Goal: Task Accomplishment & Management: Use online tool/utility

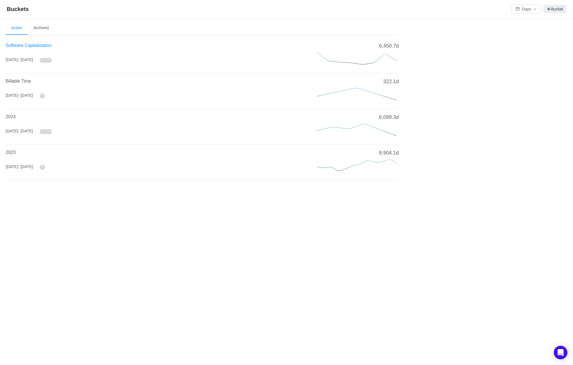
click at [20, 46] on span "Software Capitalization" at bounding box center [29, 45] width 46 height 5
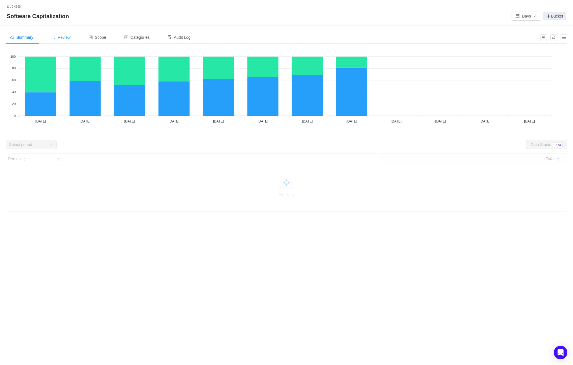
click at [66, 34] on div "Review" at bounding box center [61, 37] width 28 height 13
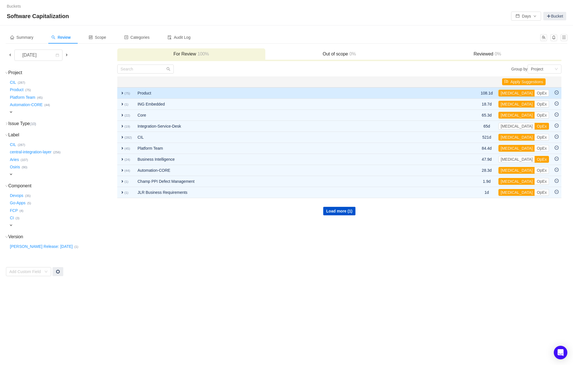
click at [122, 93] on span "expand" at bounding box center [122, 93] width 5 height 5
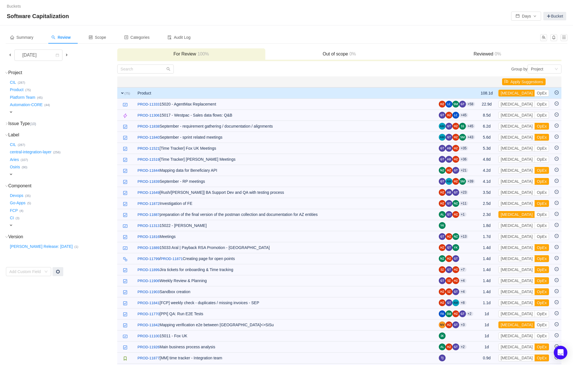
click at [123, 92] on span "expand" at bounding box center [122, 93] width 5 height 5
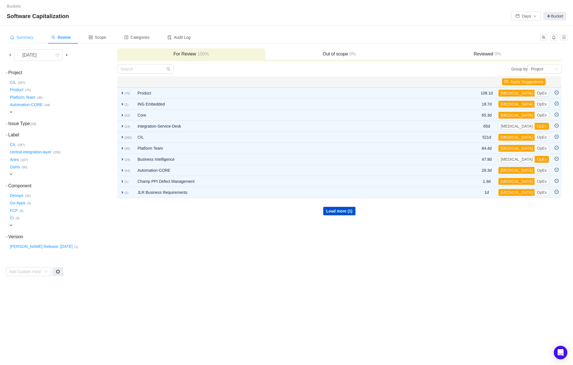
click at [20, 38] on span "Summary" at bounding box center [21, 37] width 23 height 5
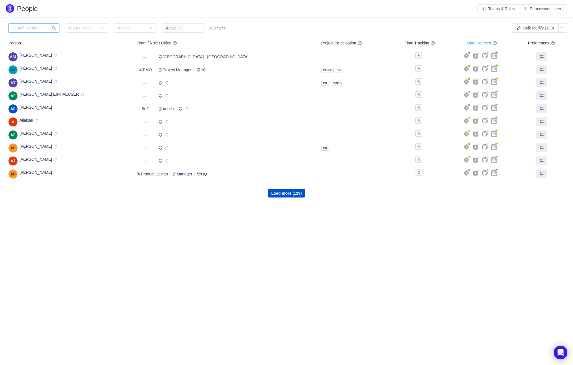
click at [32, 28] on input "text" at bounding box center [33, 27] width 51 height 9
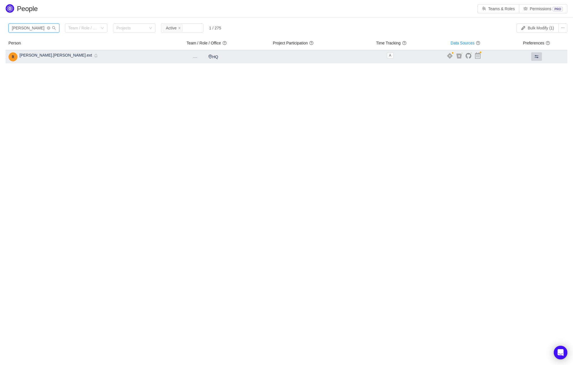
type input "rolf"
click at [532, 56] on button at bounding box center [537, 56] width 11 height 8
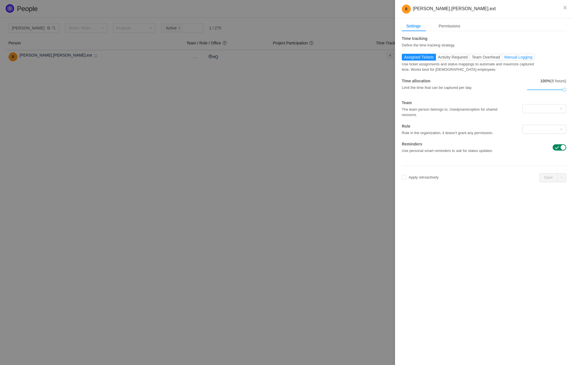
click at [521, 55] on span "Manual Logging" at bounding box center [519, 57] width 28 height 5
click at [505, 59] on input "Manual Logging" at bounding box center [505, 59] width 0 height 0
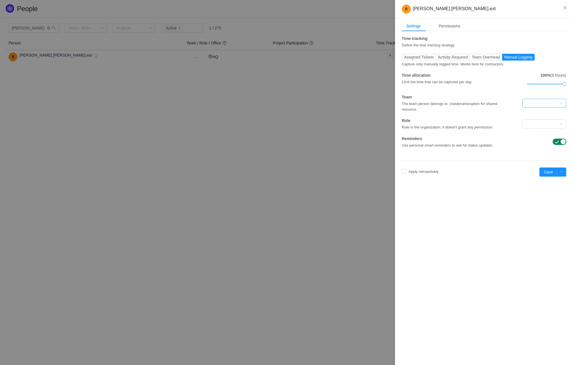
click at [545, 101] on div at bounding box center [542, 103] width 33 height 8
click at [550, 153] on li "Product Management" at bounding box center [545, 152] width 44 height 9
click at [542, 126] on div at bounding box center [542, 124] width 33 height 8
click at [545, 179] on li "Product Manager" at bounding box center [545, 179] width 44 height 9
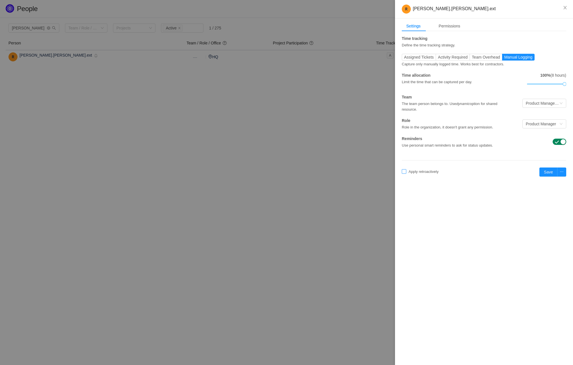
click at [404, 172] on input "Apply retroactively" at bounding box center [404, 171] width 5 height 5
click at [447, 157] on button "Okay to erase" at bounding box center [447, 157] width 29 height 7
click at [551, 171] on button "Save" at bounding box center [549, 171] width 18 height 9
checkbox input "false"
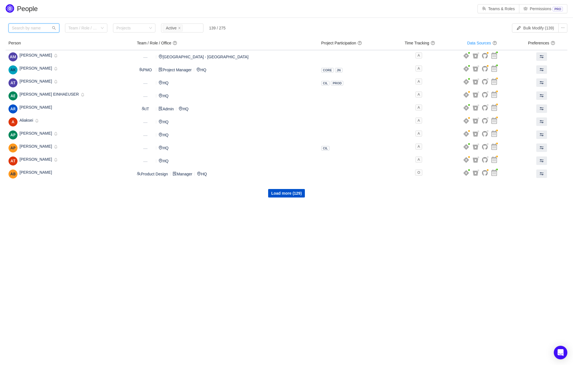
click at [25, 26] on input "text" at bounding box center [33, 27] width 51 height 9
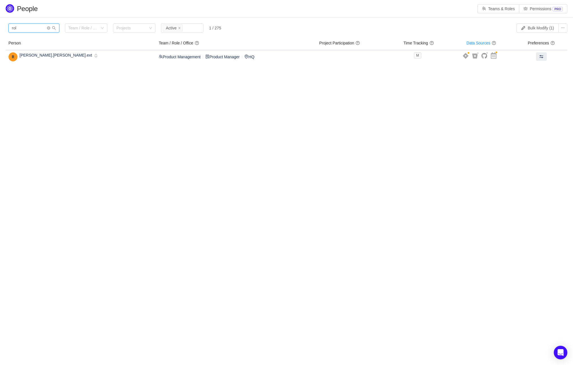
type input "rol"
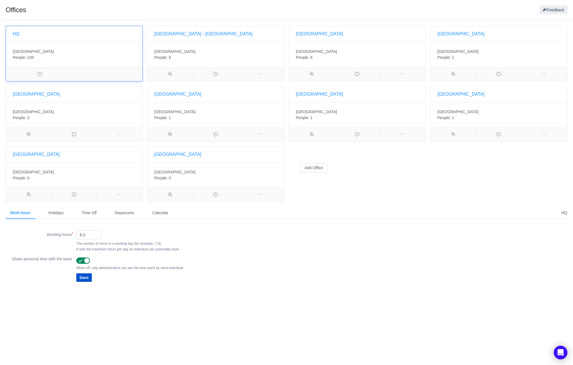
click at [24, 43] on div "[GEOGRAPHIC_DATA] , DE-BE People: 245" at bounding box center [74, 54] width 137 height 25
click at [18, 65] on div "[GEOGRAPHIC_DATA] , DE-BE People: 245" at bounding box center [74, 54] width 137 height 25
click at [54, 210] on div "Holidays" at bounding box center [56, 212] width 24 height 13
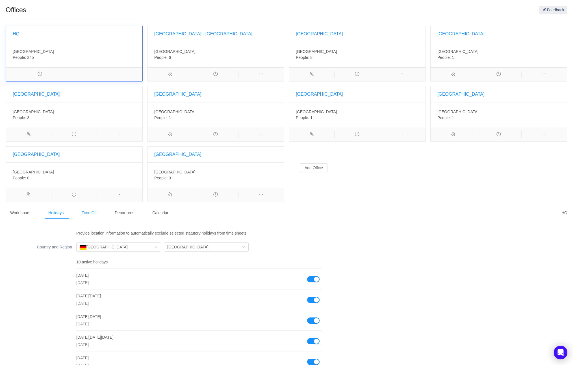
click at [88, 209] on div "Time Off" at bounding box center [89, 212] width 24 height 13
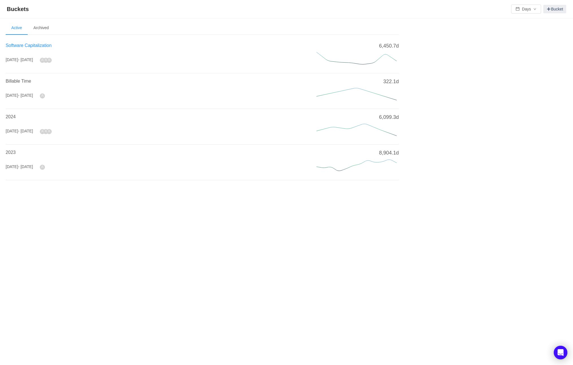
click at [34, 47] on span "Software Capitalization" at bounding box center [29, 45] width 46 height 5
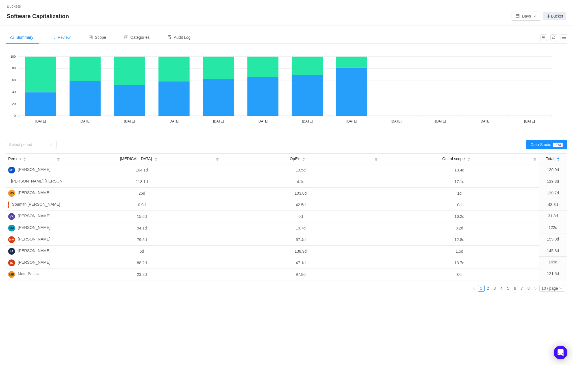
click at [64, 36] on span "Review" at bounding box center [60, 37] width 19 height 5
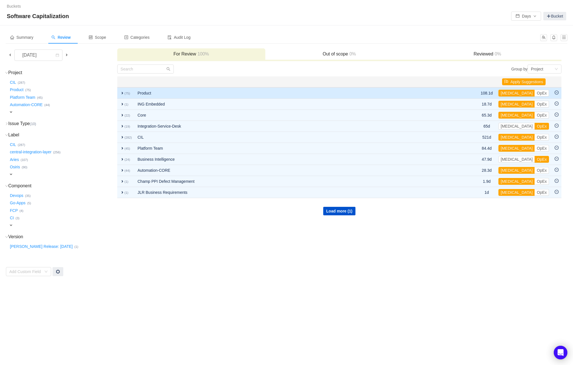
click at [120, 94] on span "expand" at bounding box center [122, 93] width 5 height 5
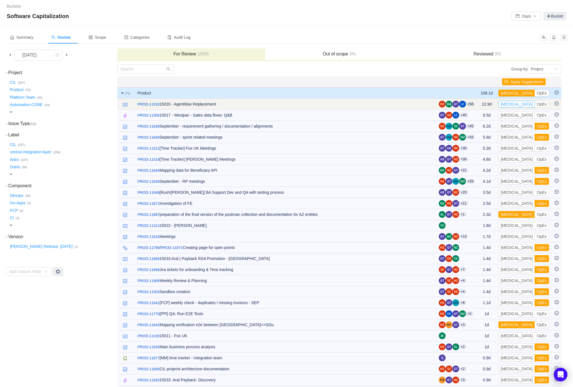
click at [513, 104] on button "[MEDICAL_DATA]" at bounding box center [517, 104] width 36 height 7
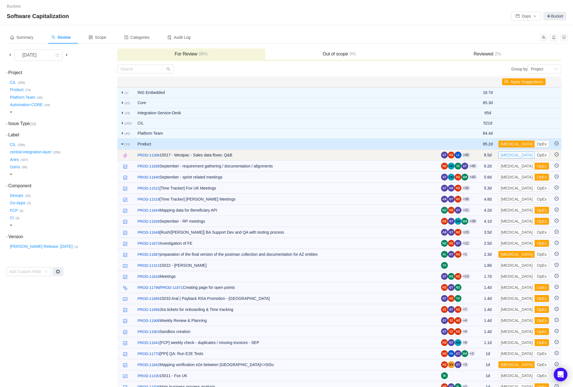
click at [512, 155] on button "[MEDICAL_DATA]" at bounding box center [517, 155] width 36 height 7
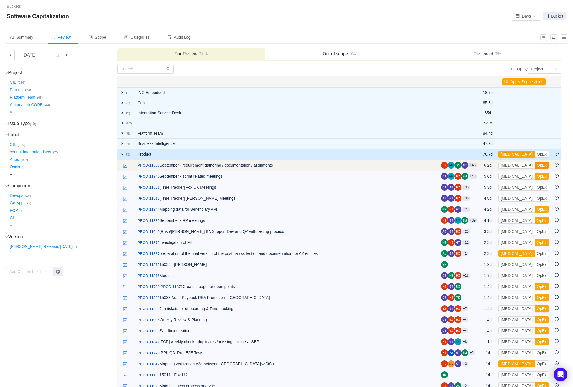
click at [535, 165] on button "OpEx" at bounding box center [542, 165] width 14 height 7
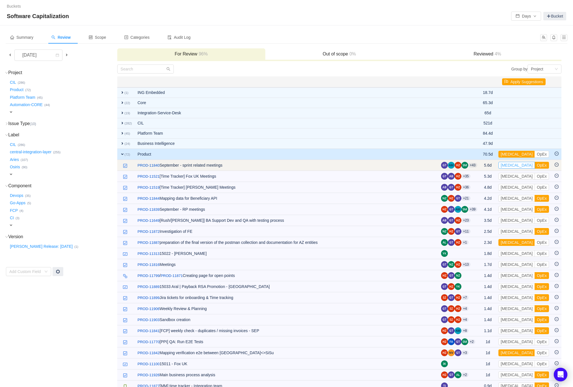
click at [513, 165] on button "[MEDICAL_DATA]" at bounding box center [517, 165] width 36 height 7
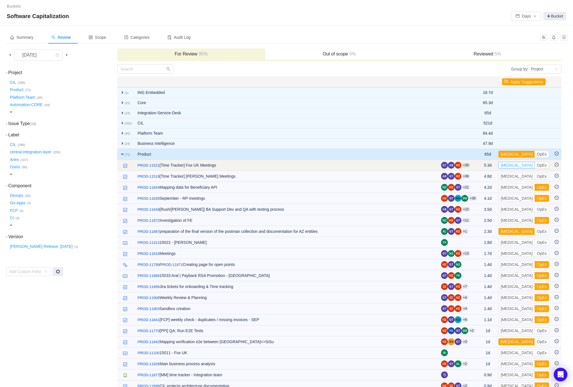
click at [512, 165] on button "[MEDICAL_DATA]" at bounding box center [517, 165] width 36 height 7
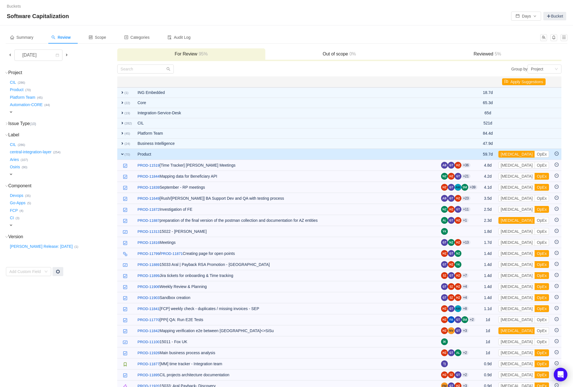
click at [349, 54] on span "0%" at bounding box center [352, 53] width 8 height 5
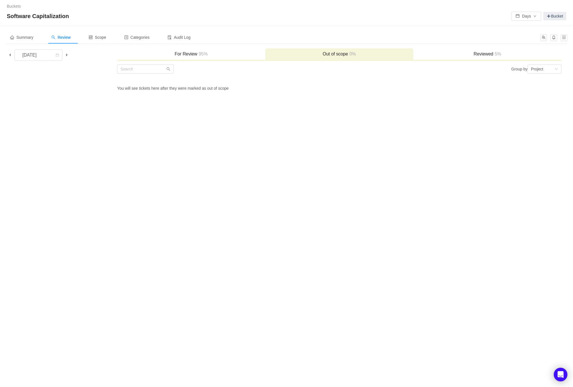
click at [483, 52] on h3 "Reviewed 5%" at bounding box center [487, 54] width 143 height 6
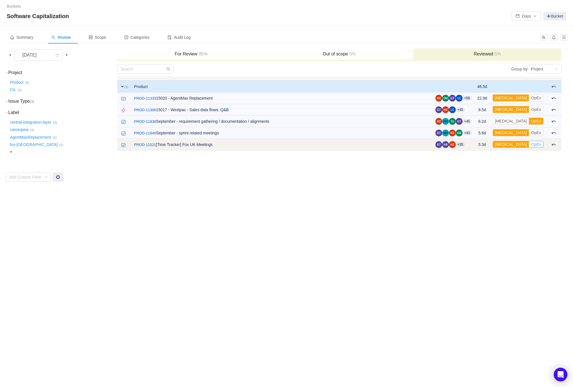
click at [539, 143] on button "OpEx" at bounding box center [536, 144] width 14 height 7
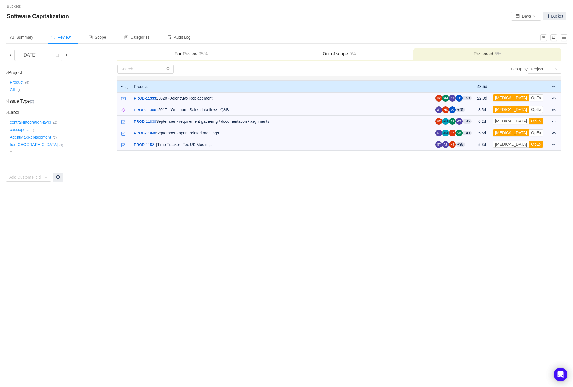
click at [188, 56] on h3 "For Review 95%" at bounding box center [191, 54] width 143 height 6
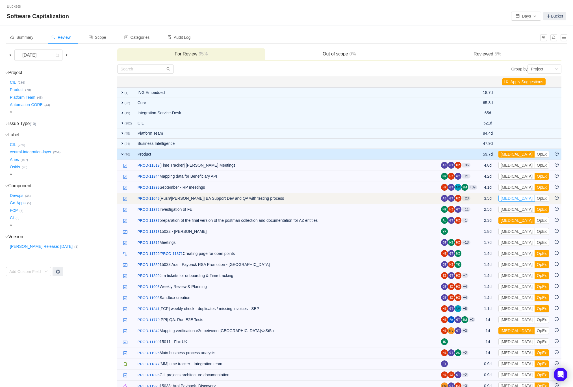
click at [513, 198] on button "[MEDICAL_DATA]" at bounding box center [517, 198] width 36 height 7
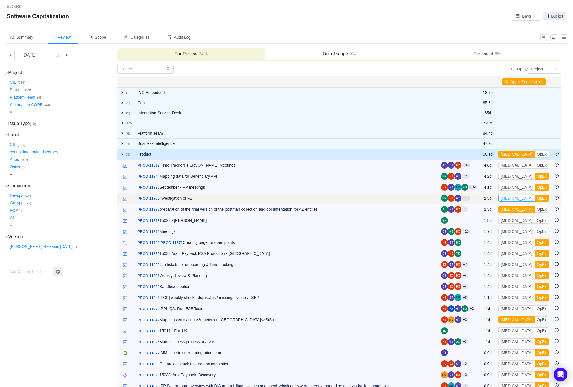
click at [512, 197] on button "[MEDICAL_DATA]" at bounding box center [517, 198] width 36 height 7
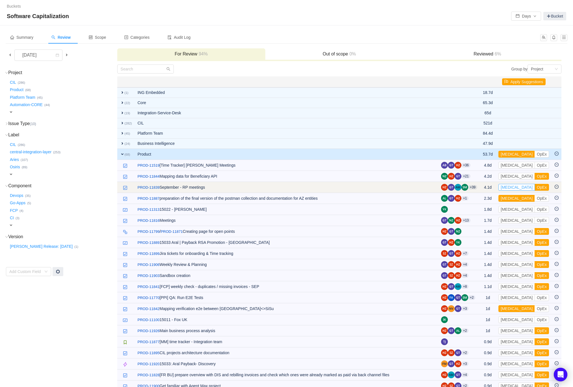
click at [511, 186] on button "[MEDICAL_DATA]" at bounding box center [517, 187] width 36 height 7
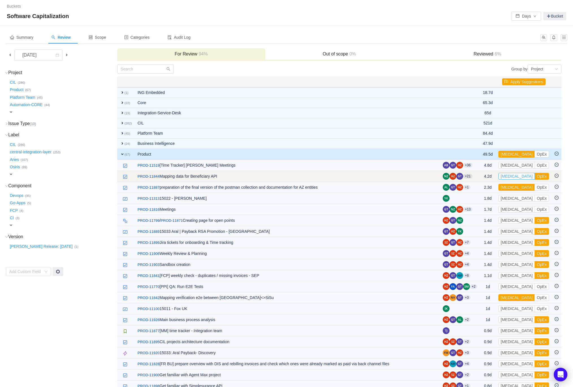
click at [511, 176] on button "[MEDICAL_DATA]" at bounding box center [517, 176] width 36 height 7
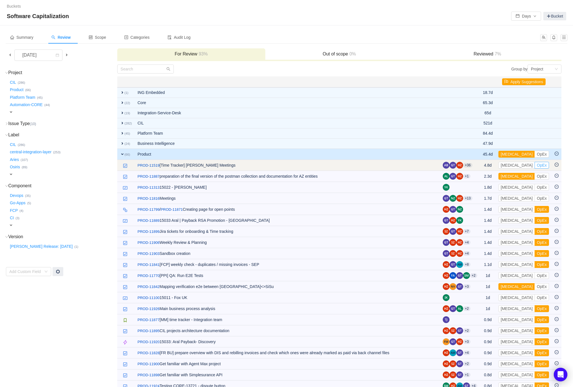
click at [535, 163] on button "OpEx" at bounding box center [542, 165] width 14 height 7
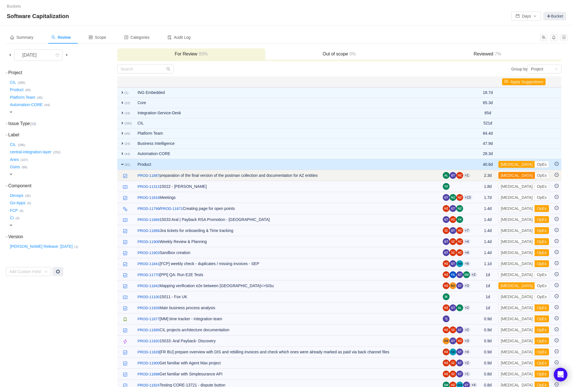
click at [514, 174] on button "[MEDICAL_DATA]" at bounding box center [517, 175] width 36 height 7
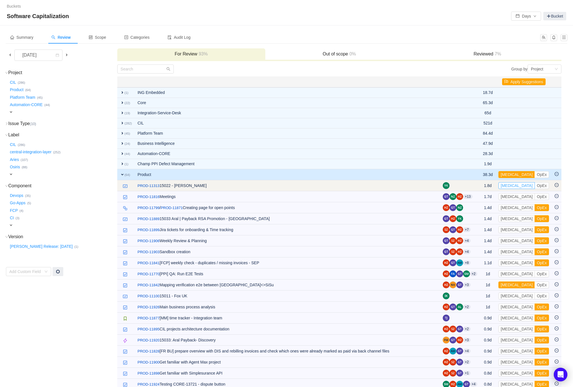
click at [511, 183] on button "[MEDICAL_DATA]" at bounding box center [517, 185] width 36 height 7
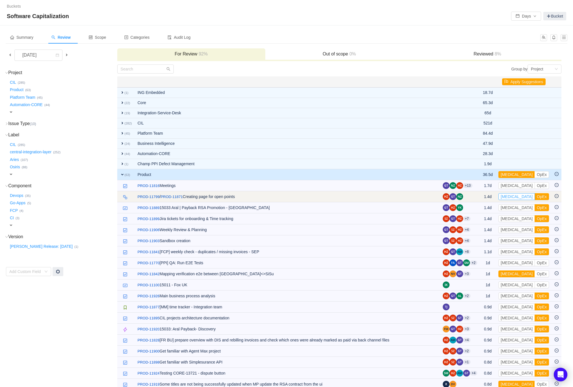
click at [512, 197] on button "[MEDICAL_DATA]" at bounding box center [517, 196] width 36 height 7
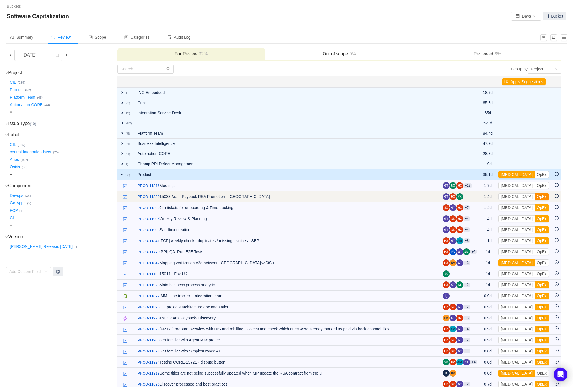
click at [535, 197] on button "OpEx" at bounding box center [542, 196] width 14 height 7
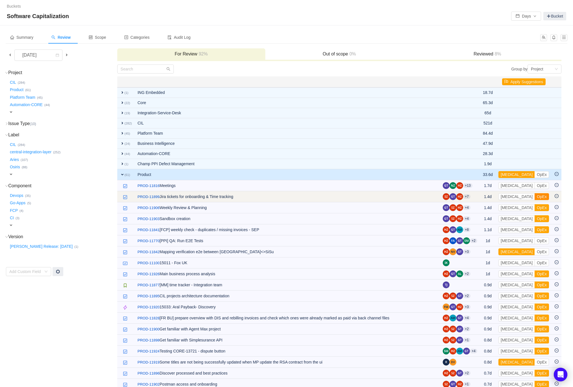
click at [535, 194] on button "OpEx" at bounding box center [542, 196] width 14 height 7
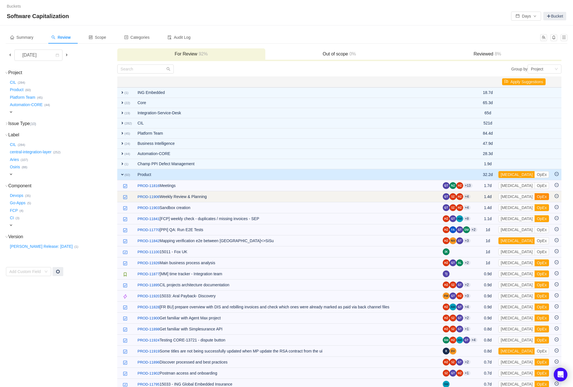
click at [535, 196] on button "OpEx" at bounding box center [542, 196] width 14 height 7
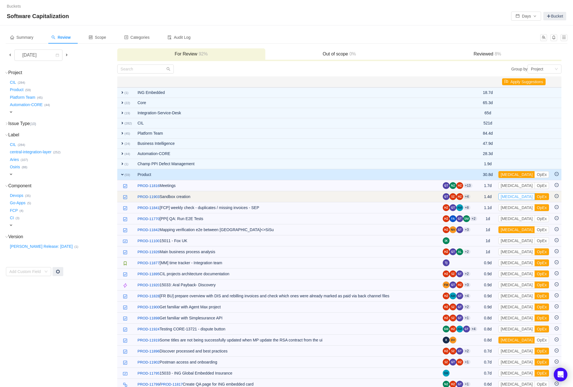
click at [513, 195] on button "[MEDICAL_DATA]" at bounding box center [517, 196] width 36 height 7
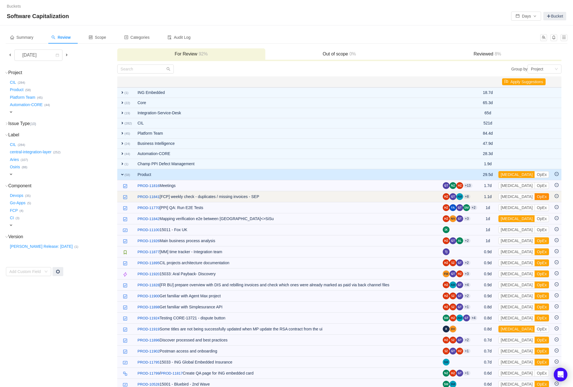
click at [535, 198] on button "OpEx" at bounding box center [542, 196] width 14 height 7
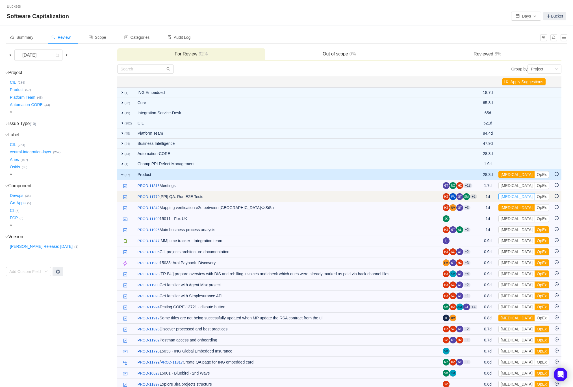
click at [516, 197] on button "[MEDICAL_DATA]" at bounding box center [517, 196] width 36 height 7
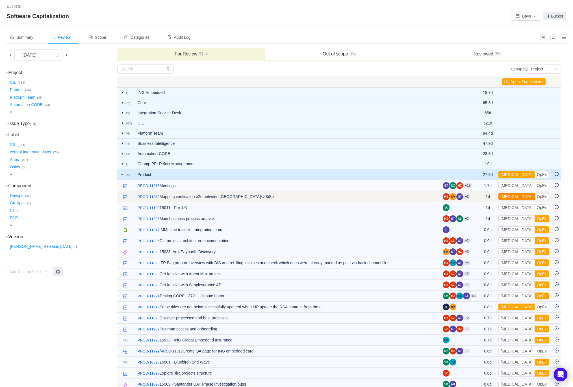
click at [514, 196] on button "[MEDICAL_DATA]" at bounding box center [517, 196] width 36 height 7
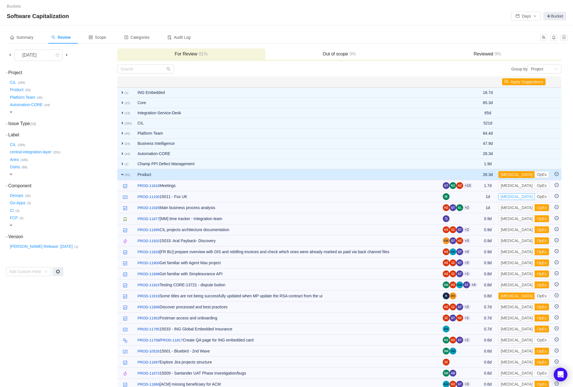
click at [514, 196] on button "[MEDICAL_DATA]" at bounding box center [517, 196] width 36 height 7
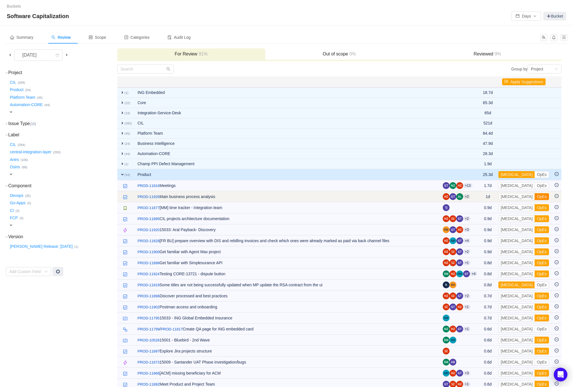
click at [535, 196] on button "OpEx" at bounding box center [542, 196] width 14 height 7
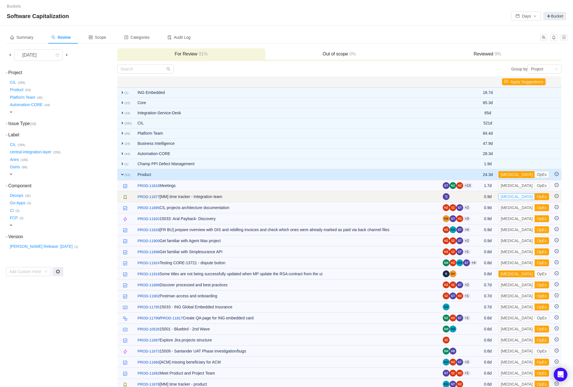
click at [511, 194] on button "[MEDICAL_DATA]" at bounding box center [517, 196] width 36 height 7
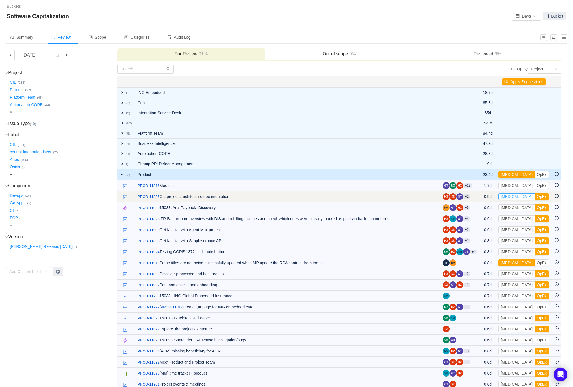
click at [508, 195] on button "[MEDICAL_DATA]" at bounding box center [517, 196] width 36 height 7
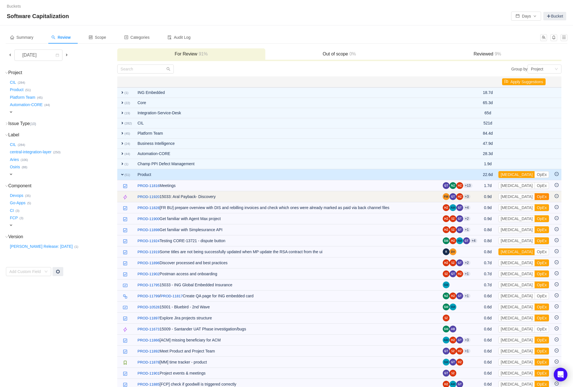
click at [535, 196] on button "OpEx" at bounding box center [542, 196] width 14 height 7
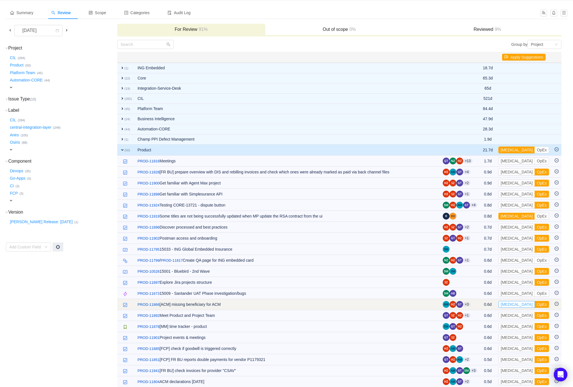
scroll to position [25, 0]
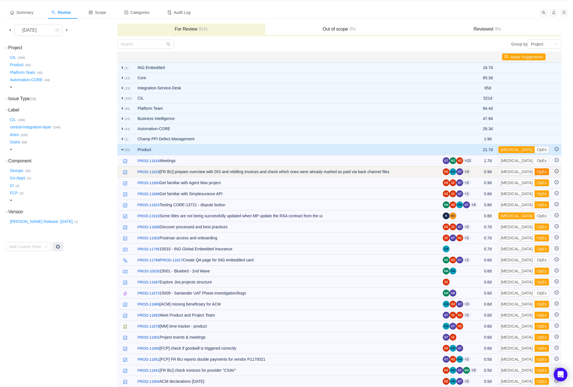
click at [535, 170] on button "OpEx" at bounding box center [542, 171] width 14 height 7
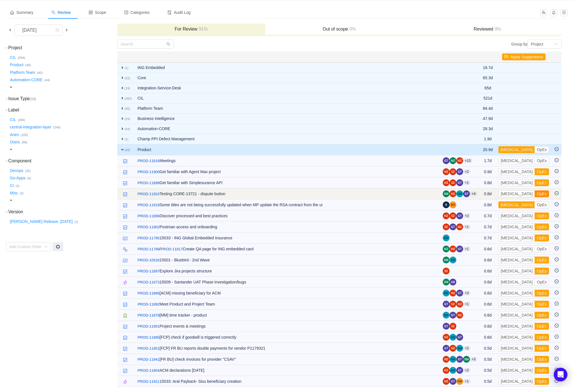
click at [535, 193] on button "OpEx" at bounding box center [542, 193] width 14 height 7
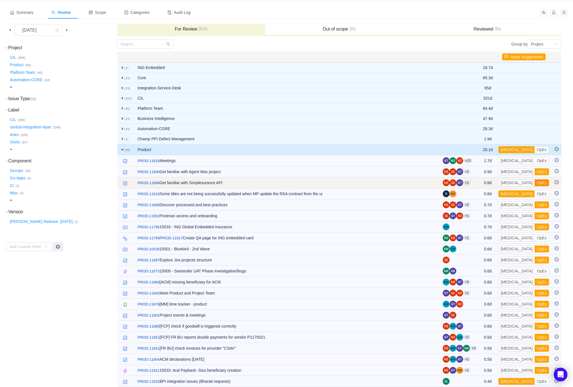
click at [535, 183] on button "OpEx" at bounding box center [542, 182] width 14 height 7
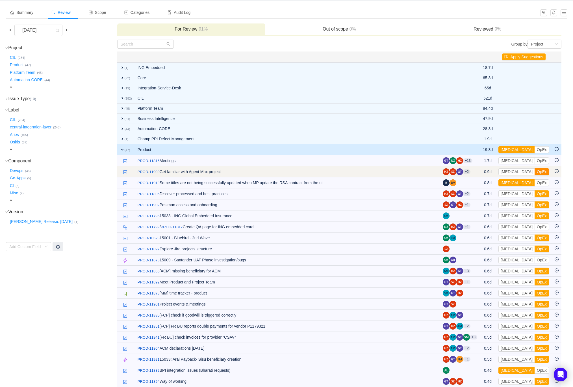
click at [535, 172] on button "OpEx" at bounding box center [542, 171] width 14 height 7
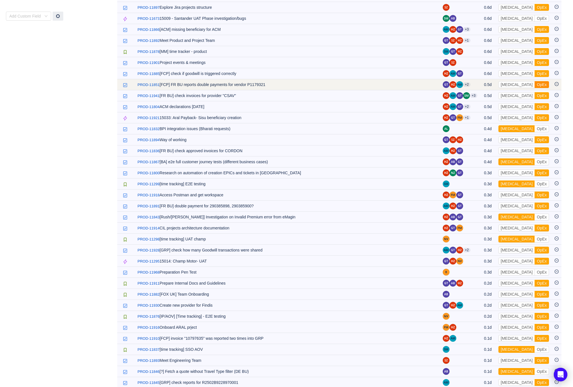
scroll to position [331, 0]
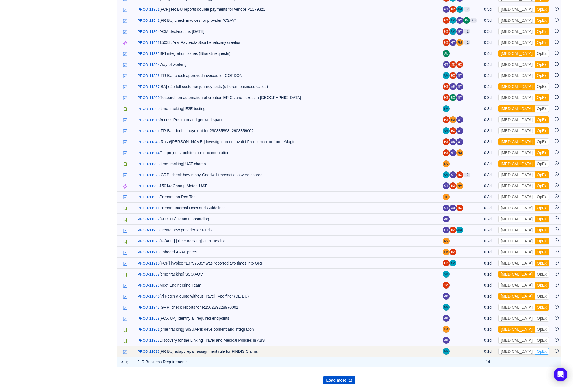
click at [535, 348] on button "OpEx" at bounding box center [542, 351] width 14 height 7
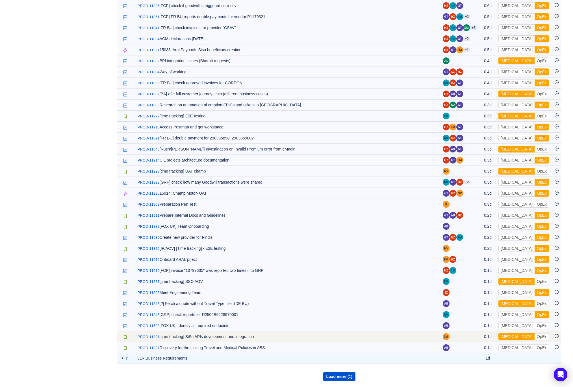
scroll to position [319, 0]
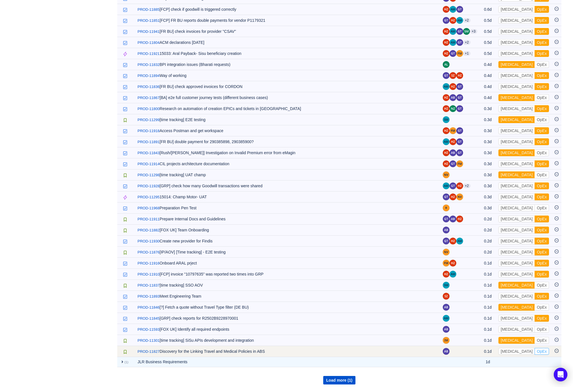
click at [535, 348] on button "OpEx" at bounding box center [542, 351] width 14 height 7
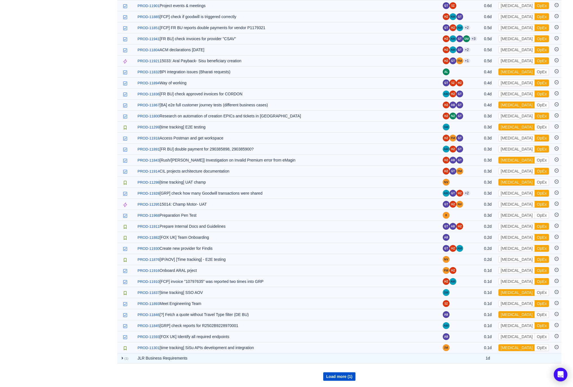
scroll to position [308, 0]
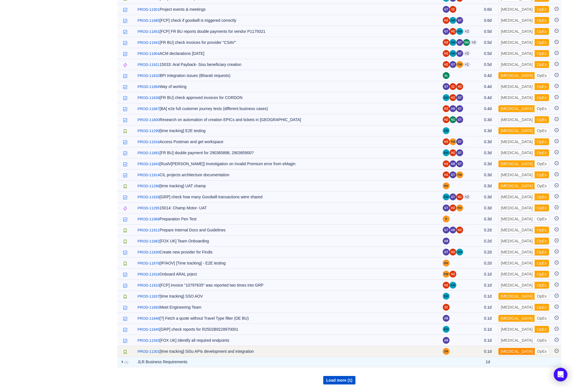
click at [515, 348] on button "[MEDICAL_DATA]" at bounding box center [517, 351] width 36 height 7
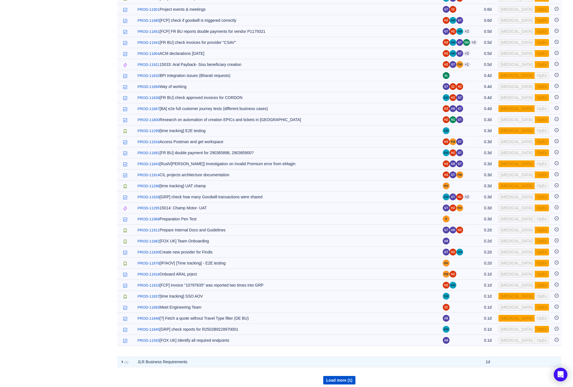
scroll to position [298, 0]
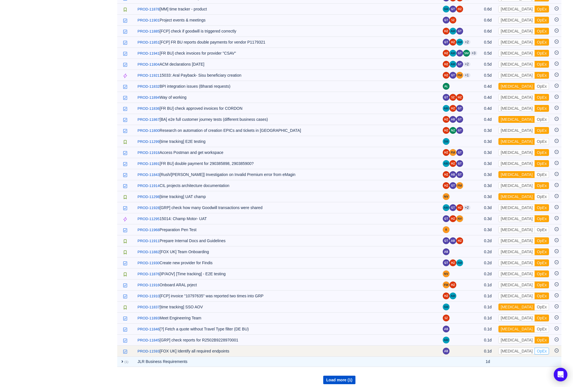
click at [535, 347] on button "OpEx" at bounding box center [542, 350] width 14 height 7
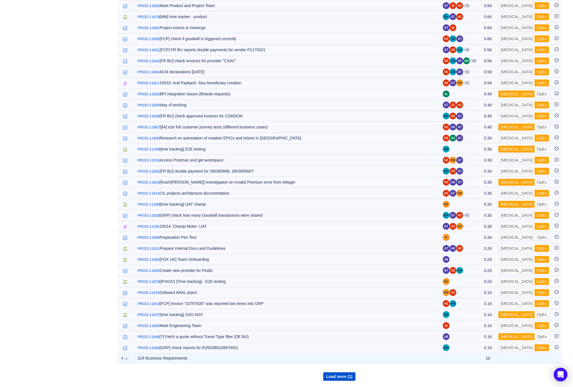
scroll to position [287, 0]
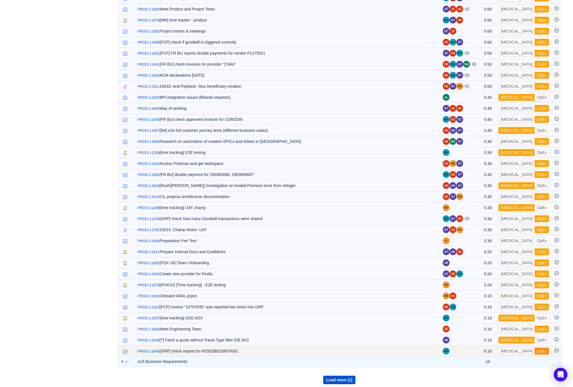
click at [535, 349] on button "OpEx" at bounding box center [542, 350] width 14 height 7
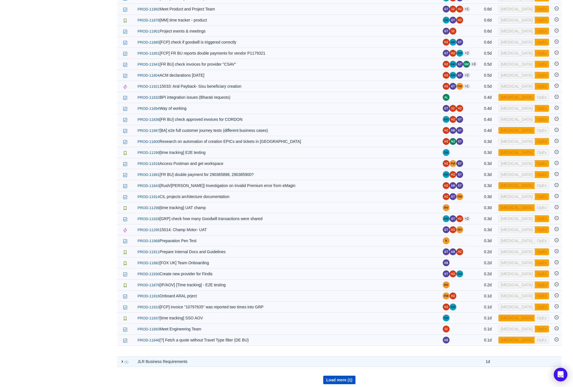
scroll to position [276, 0]
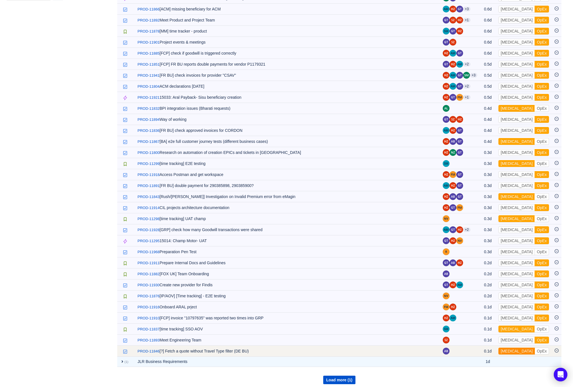
click at [517, 348] on button "[MEDICAL_DATA]" at bounding box center [517, 350] width 36 height 7
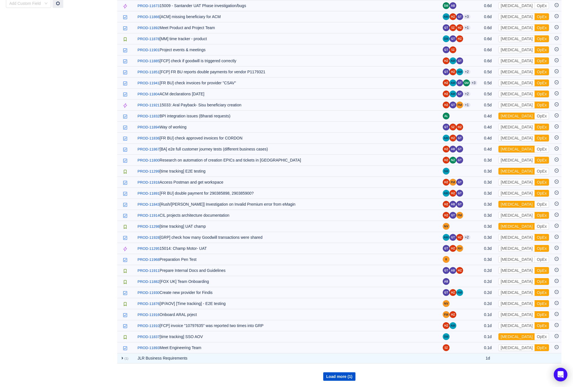
scroll to position [265, 0]
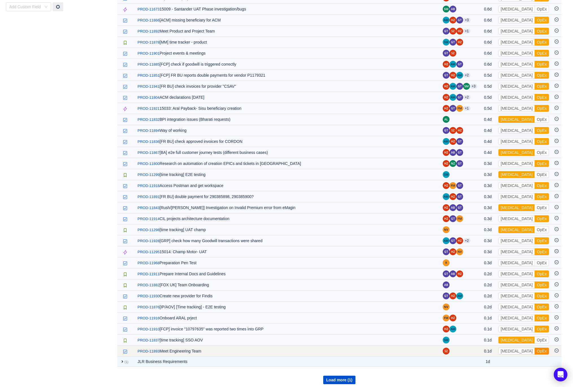
click at [535, 348] on button "OpEx" at bounding box center [542, 350] width 14 height 7
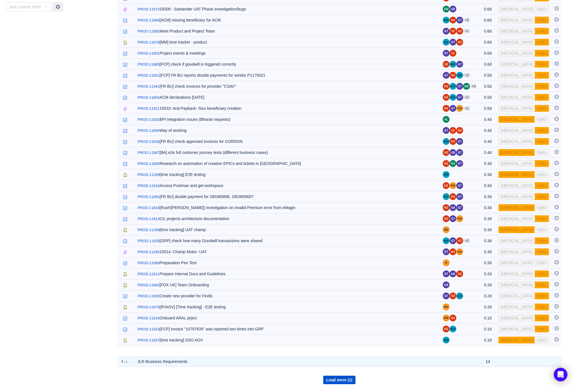
scroll to position [254, 0]
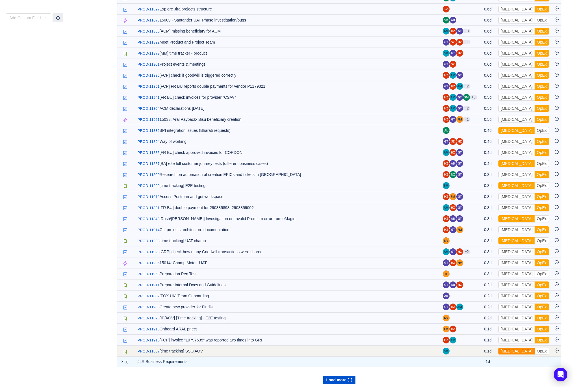
click at [512, 348] on button "[MEDICAL_DATA]" at bounding box center [517, 350] width 36 height 7
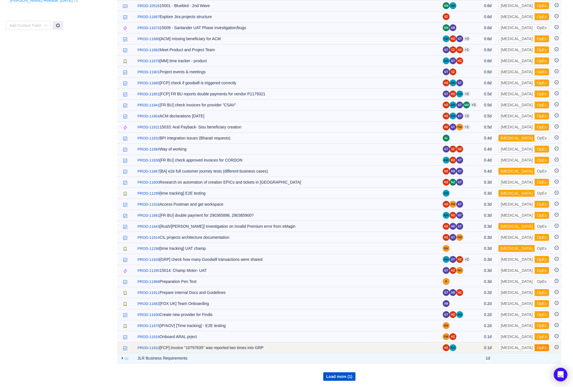
scroll to position [243, 0]
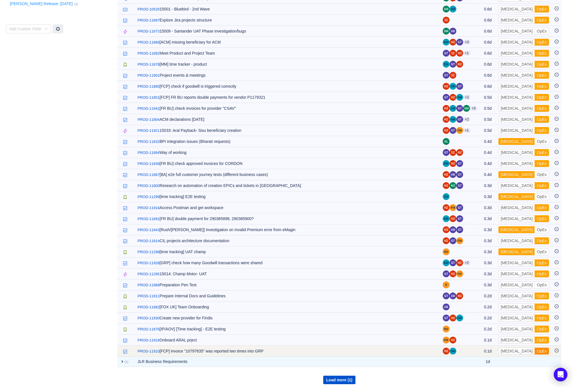
click at [535, 347] on button "OpEx" at bounding box center [542, 350] width 14 height 7
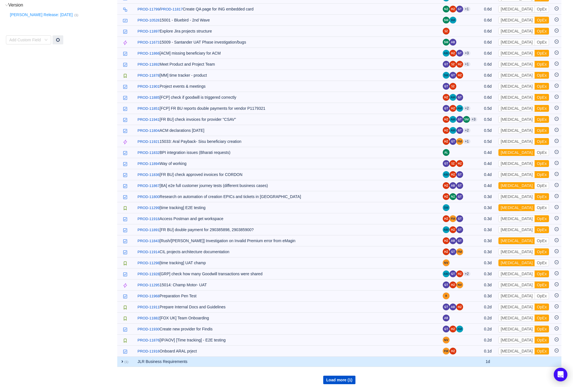
click at [123, 357] on td "expand (1)" at bounding box center [126, 362] width 18 height 10
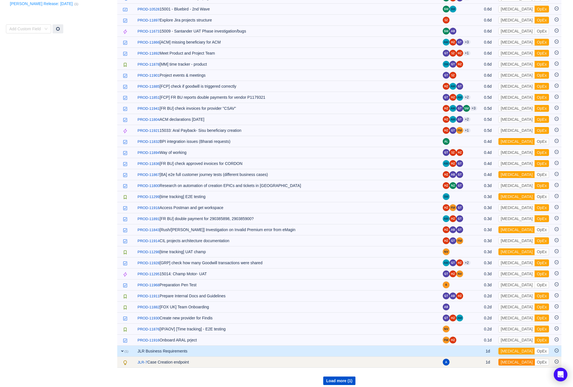
click at [514, 360] on button "[MEDICAL_DATA]" at bounding box center [517, 362] width 36 height 7
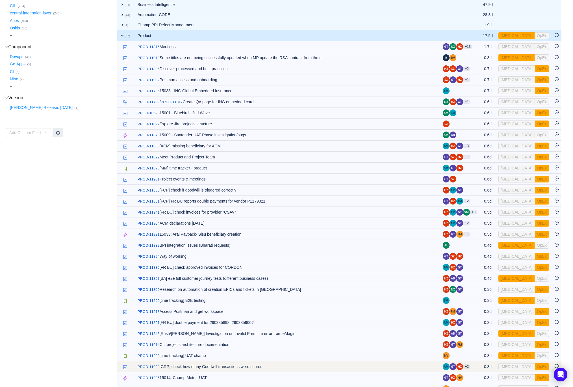
scroll to position [0, 0]
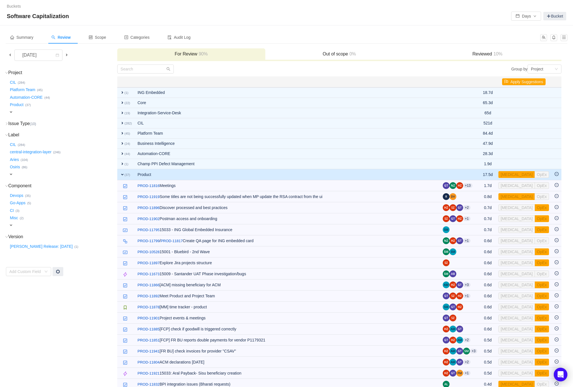
click at [122, 172] on span "expand" at bounding box center [122, 174] width 5 height 5
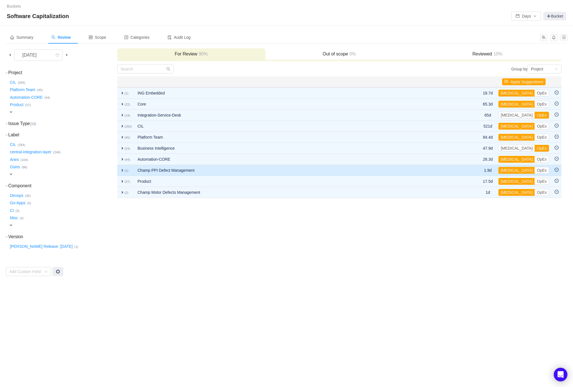
click at [122, 165] on td "expand (1)" at bounding box center [126, 170] width 18 height 11
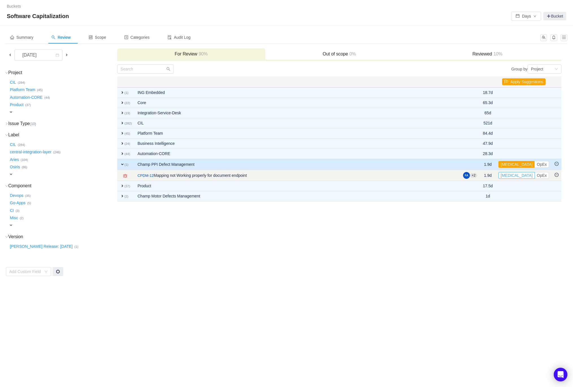
click at [513, 175] on button "[MEDICAL_DATA]" at bounding box center [517, 175] width 36 height 7
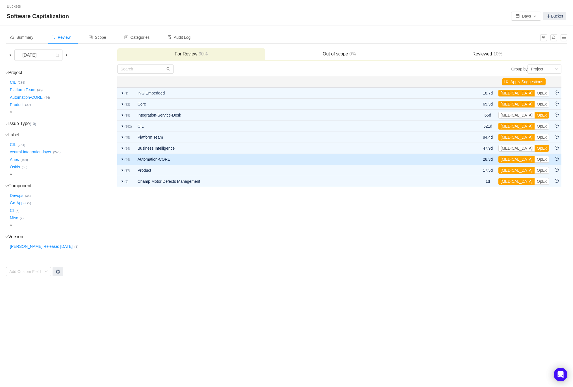
click at [124, 158] on span "expand" at bounding box center [122, 159] width 5 height 5
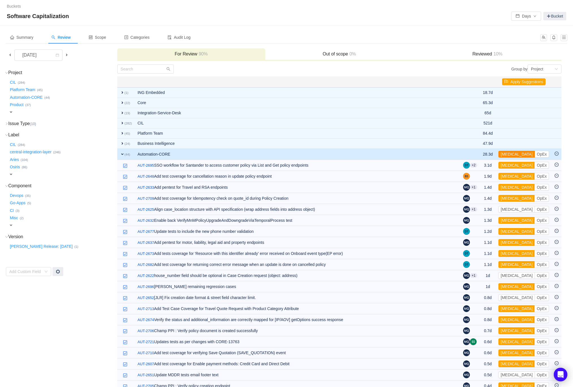
click at [511, 153] on button "[MEDICAL_DATA]" at bounding box center [517, 154] width 36 height 7
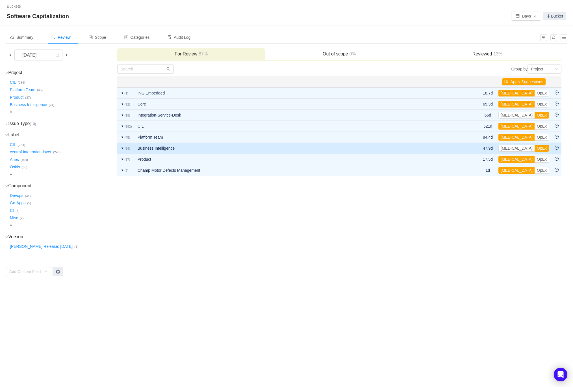
click at [124, 148] on span "expand" at bounding box center [122, 148] width 5 height 5
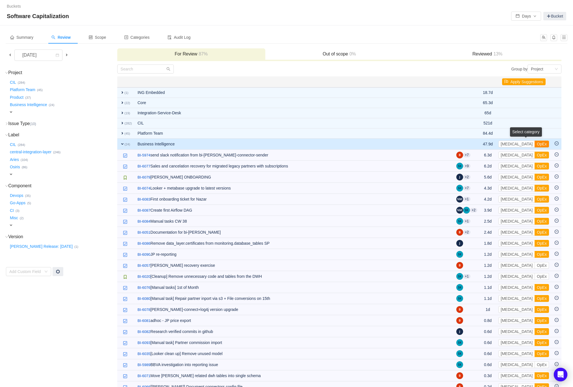
click at [535, 144] on button "OpEx" at bounding box center [542, 144] width 14 height 7
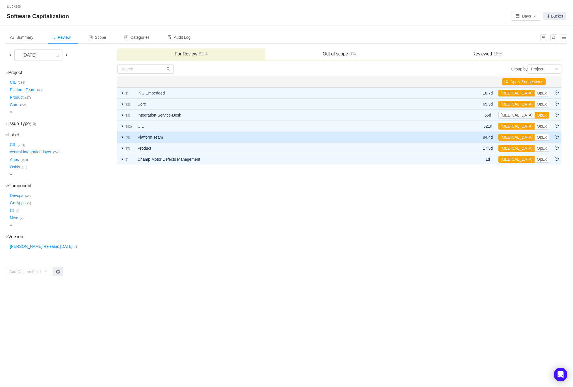
click at [122, 135] on span "expand" at bounding box center [122, 137] width 5 height 5
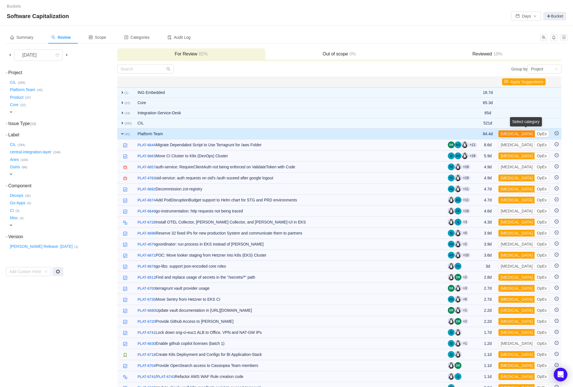
click at [512, 133] on button "[MEDICAL_DATA]" at bounding box center [517, 133] width 36 height 7
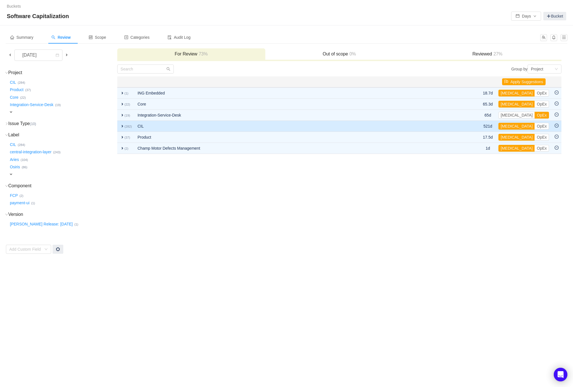
click at [122, 125] on span "expand" at bounding box center [122, 126] width 5 height 5
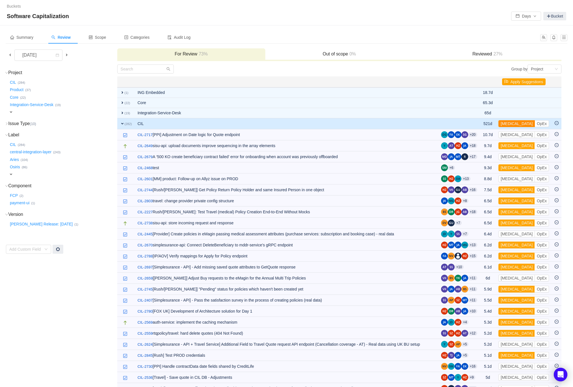
click at [510, 125] on button "[MEDICAL_DATA]" at bounding box center [517, 123] width 36 height 7
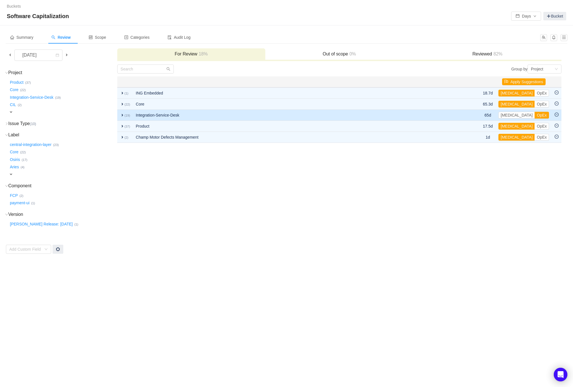
click at [124, 114] on span "expand" at bounding box center [122, 115] width 5 height 5
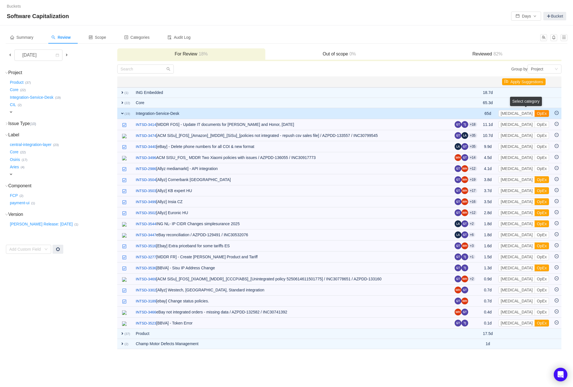
click at [535, 112] on button "OpEx" at bounding box center [542, 113] width 14 height 7
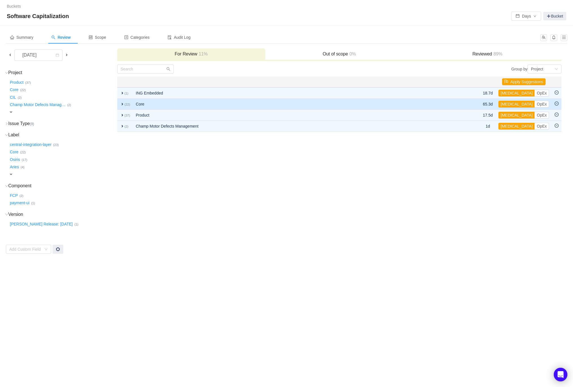
click at [122, 104] on span "expand" at bounding box center [122, 104] width 5 height 5
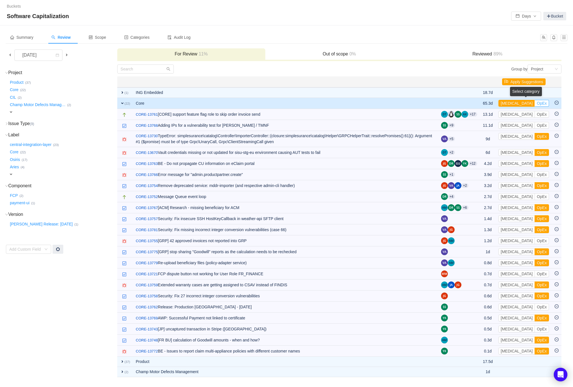
click at [535, 103] on button "OpEx" at bounding box center [542, 103] width 14 height 7
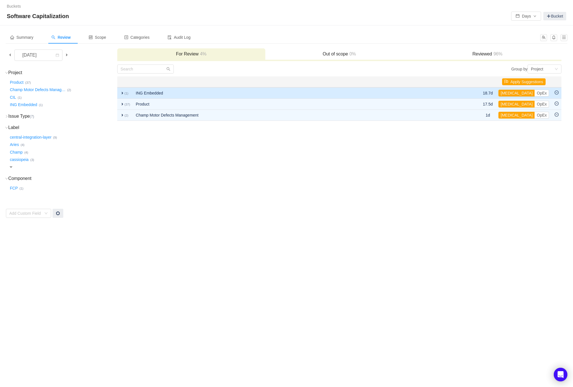
click at [126, 92] on small "(1)" at bounding box center [127, 93] width 4 height 3
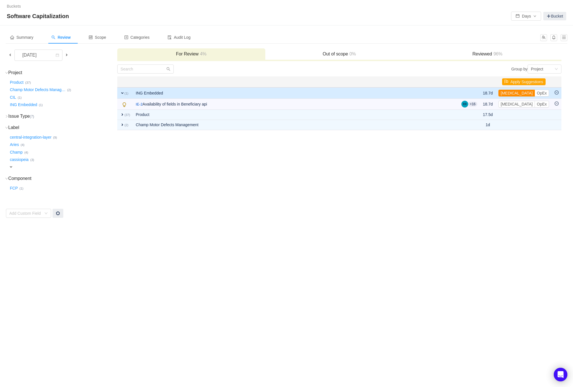
click at [511, 92] on button "[MEDICAL_DATA]" at bounding box center [517, 93] width 36 height 7
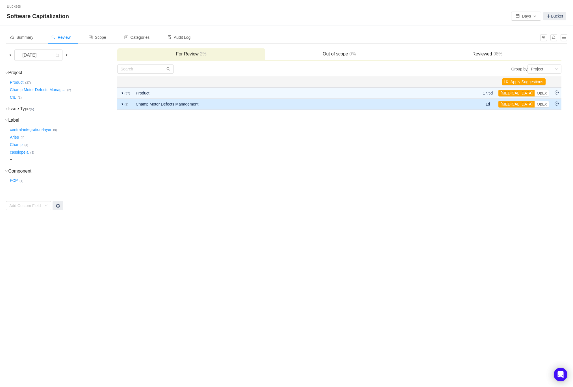
click at [122, 104] on span "expand" at bounding box center [122, 104] width 5 height 5
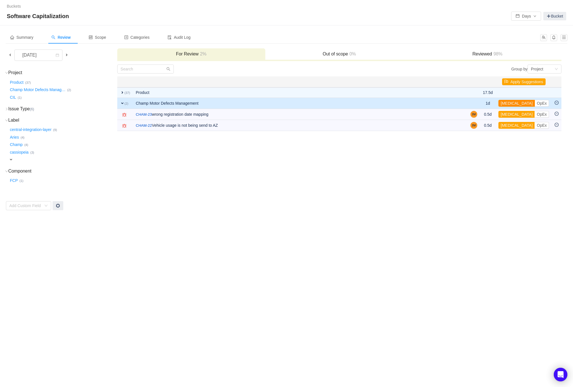
click at [513, 103] on button "[MEDICAL_DATA]" at bounding box center [517, 103] width 36 height 7
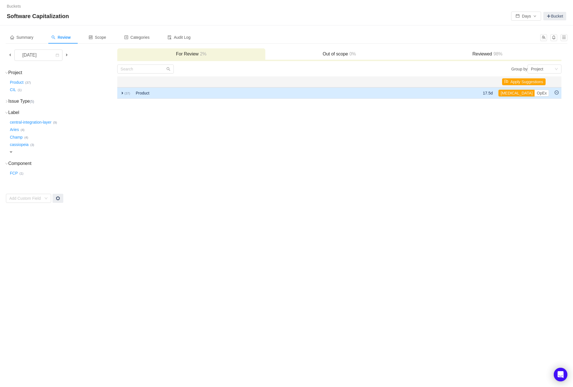
click at [126, 93] on small "(37)" at bounding box center [128, 93] width 6 height 3
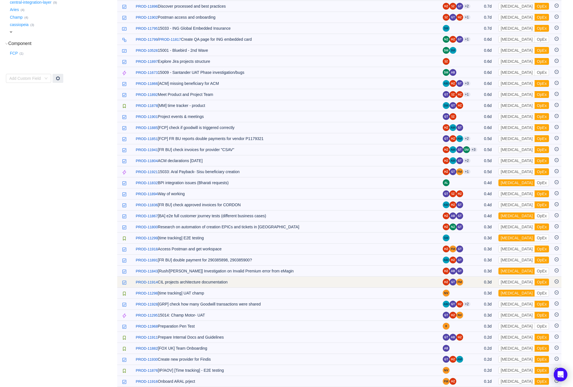
scroll to position [123, 0]
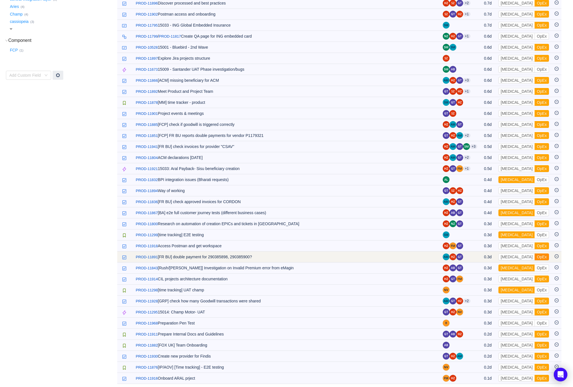
click at [535, 253] on button "OpEx" at bounding box center [542, 256] width 14 height 7
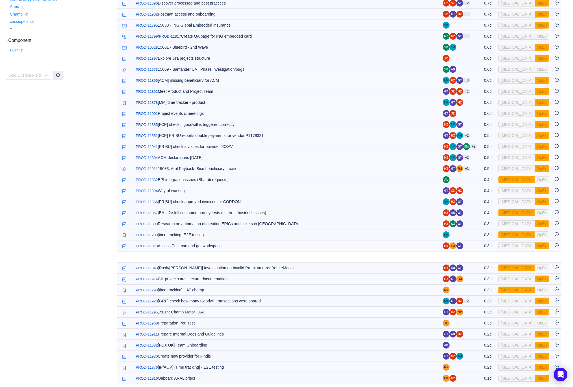
scroll to position [112, 0]
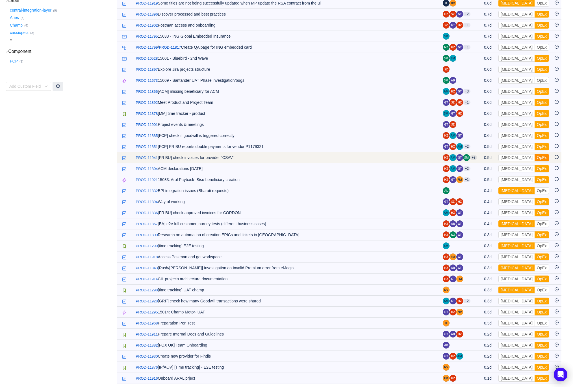
click at [535, 157] on button "OpEx" at bounding box center [542, 157] width 14 height 7
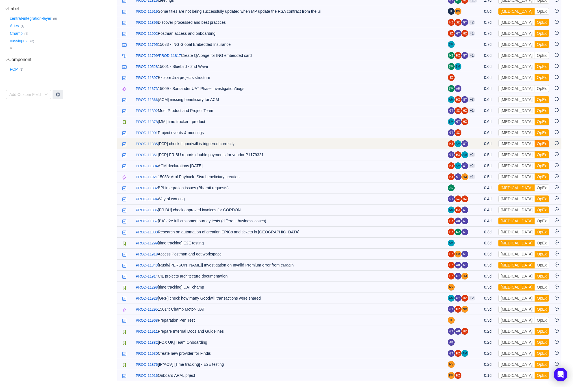
scroll to position [101, 0]
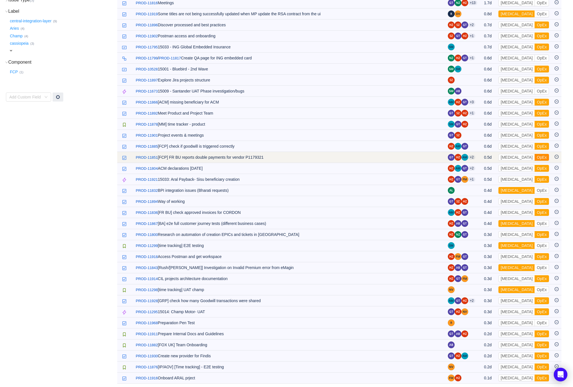
click at [535, 156] on button "OpEx" at bounding box center [542, 157] width 14 height 7
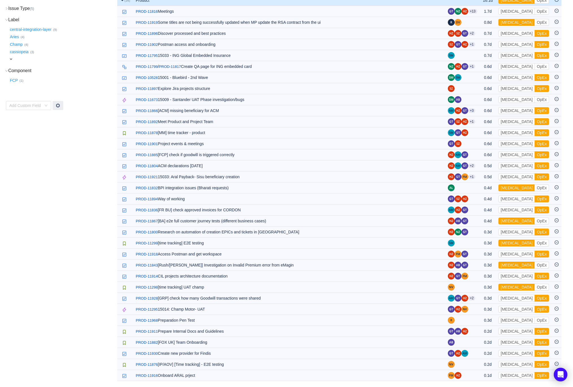
scroll to position [90, 0]
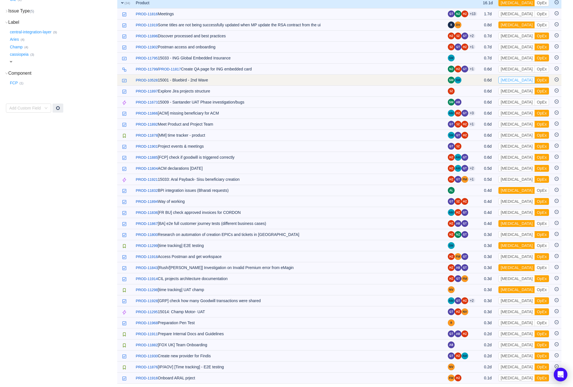
click at [509, 80] on button "[MEDICAL_DATA]" at bounding box center [517, 80] width 36 height 7
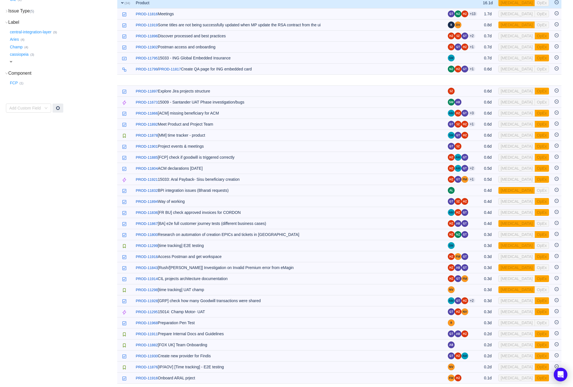
scroll to position [79, 0]
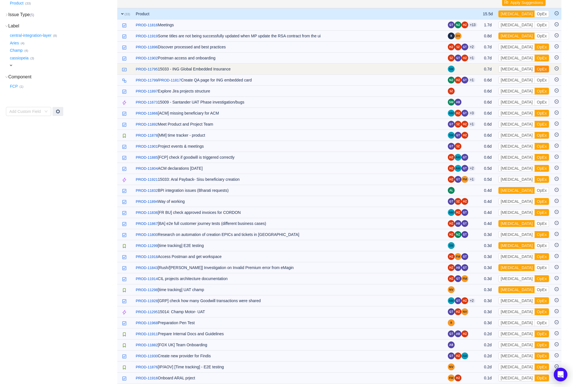
click at [535, 67] on button "OpEx" at bounding box center [542, 69] width 14 height 7
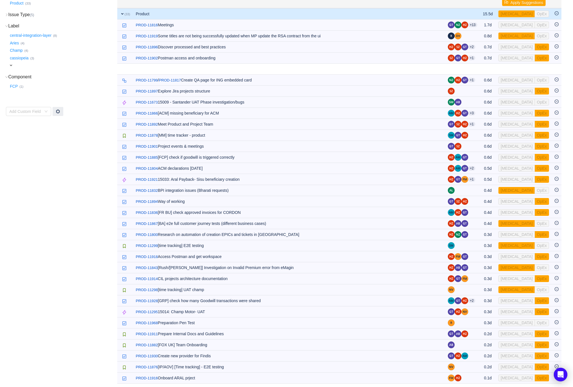
scroll to position [68, 0]
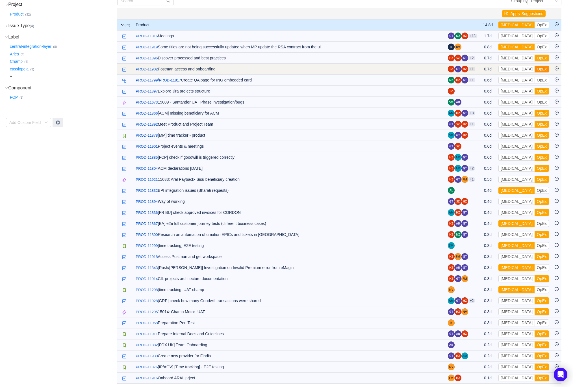
click at [535, 69] on button "OpEx" at bounding box center [542, 69] width 14 height 7
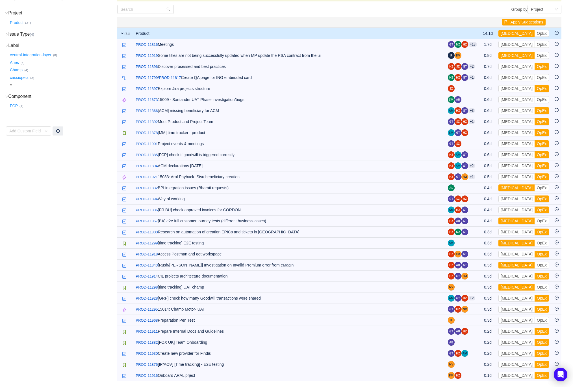
scroll to position [57, 0]
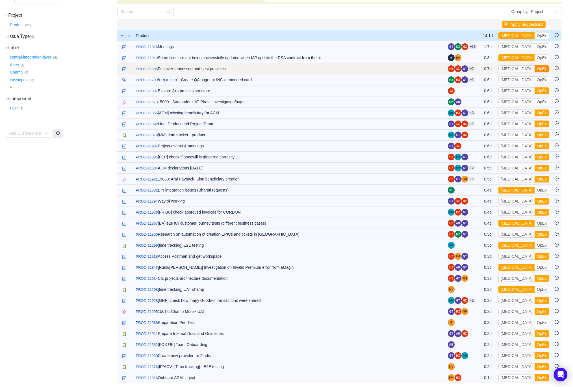
click at [535, 67] on button "OpEx" at bounding box center [542, 68] width 14 height 7
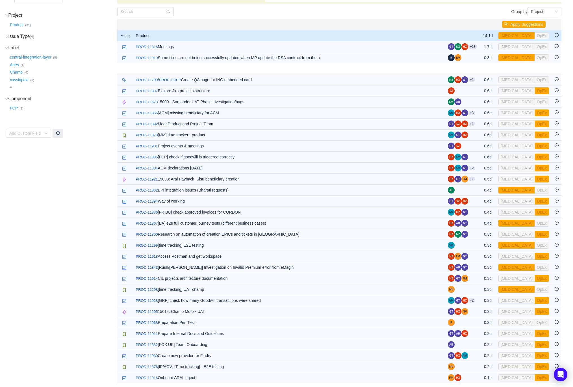
scroll to position [46, 0]
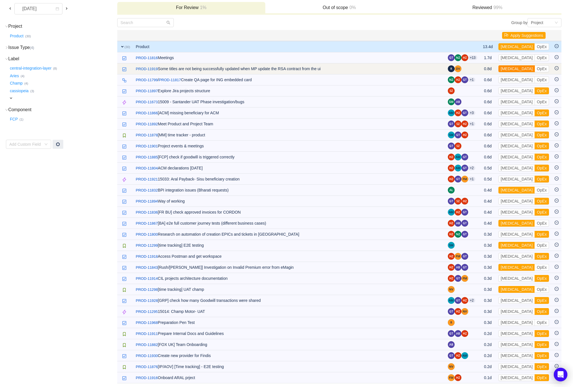
click at [511, 67] on button "[MEDICAL_DATA]" at bounding box center [517, 68] width 36 height 7
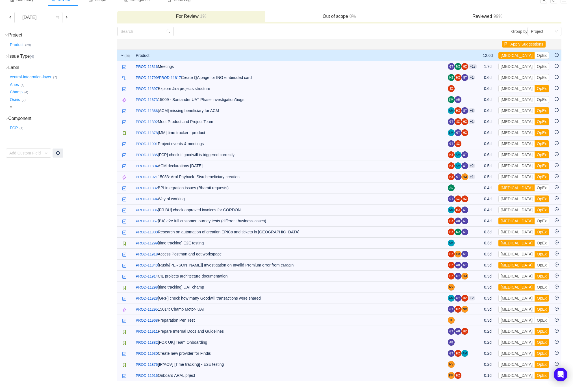
scroll to position [35, 0]
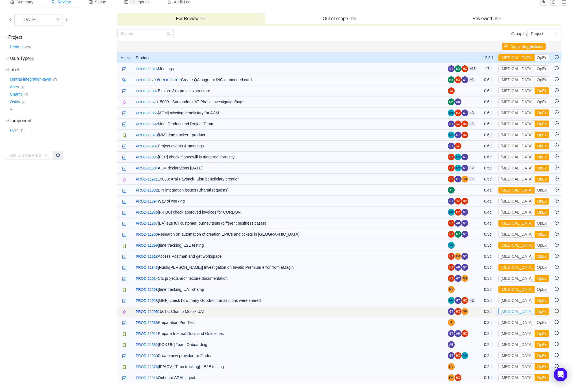
click at [511, 310] on button "[MEDICAL_DATA]" at bounding box center [517, 311] width 36 height 7
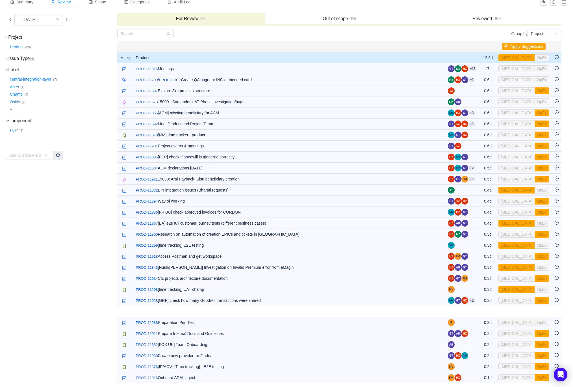
scroll to position [24, 0]
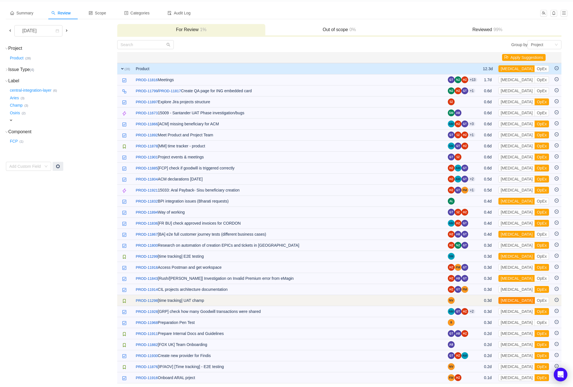
click at [511, 300] on button "[MEDICAL_DATA]" at bounding box center [517, 300] width 36 height 7
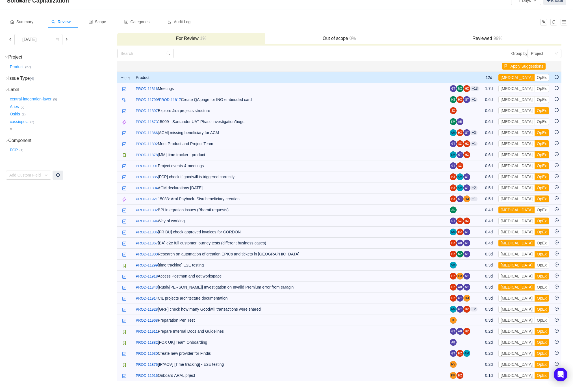
scroll to position [14, 0]
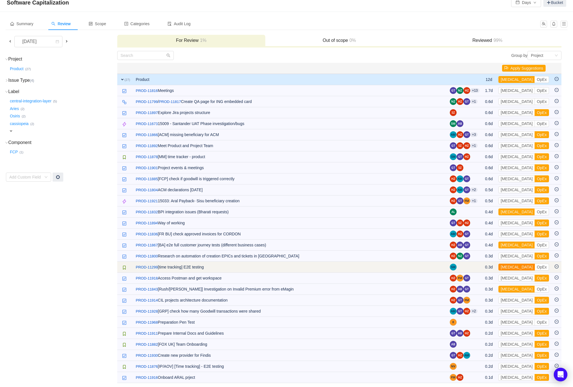
click at [508, 265] on button "[MEDICAL_DATA]" at bounding box center [517, 267] width 36 height 7
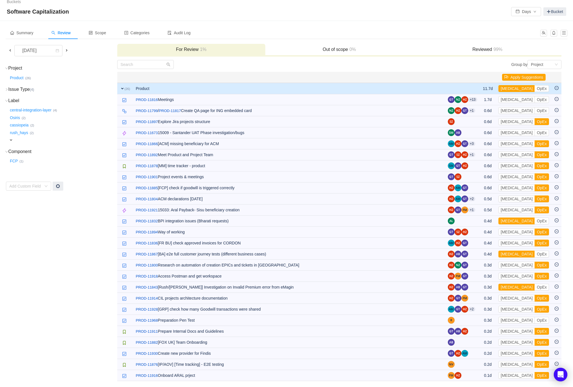
scroll to position [3, 0]
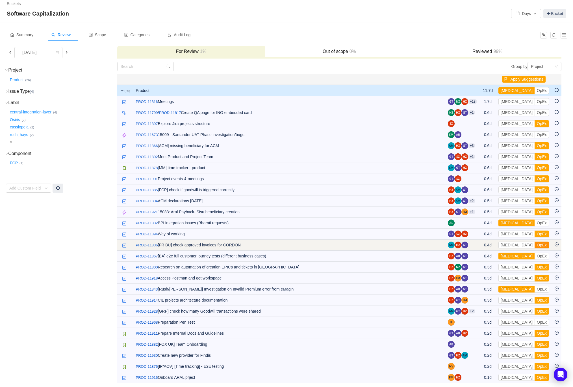
click at [535, 244] on button "OpEx" at bounding box center [542, 244] width 14 height 7
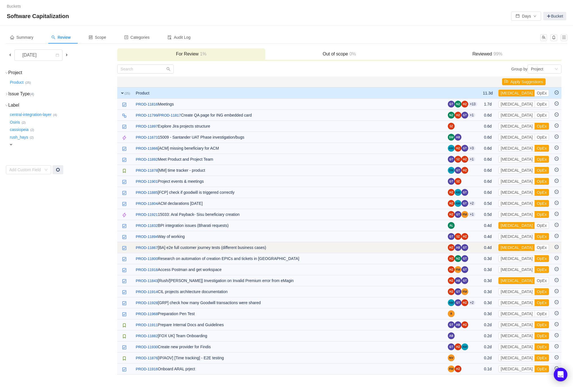
scroll to position [0, 0]
click at [512, 248] on button "[MEDICAL_DATA]" at bounding box center [517, 247] width 36 height 7
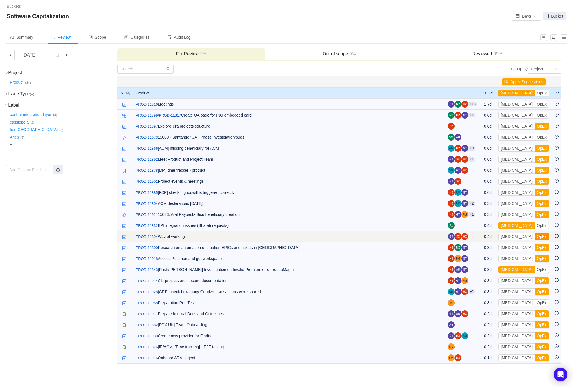
click at [535, 235] on button "OpEx" at bounding box center [542, 236] width 14 height 7
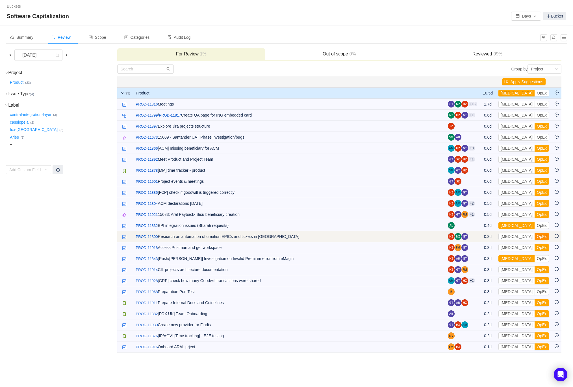
click at [535, 235] on button "OpEx" at bounding box center [542, 236] width 14 height 7
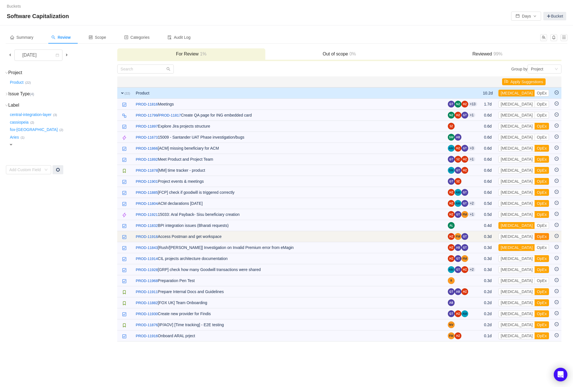
click at [535, 235] on button "OpEx" at bounding box center [542, 236] width 14 height 7
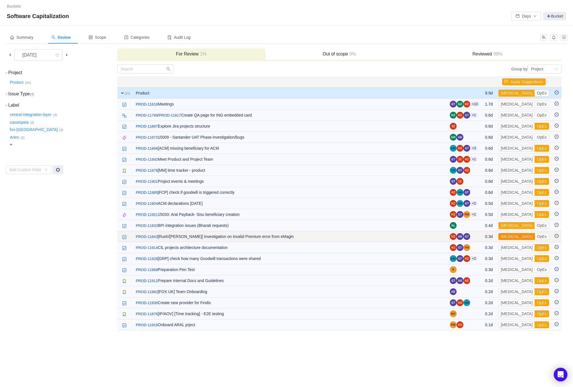
click at [513, 235] on button "[MEDICAL_DATA]" at bounding box center [517, 236] width 36 height 7
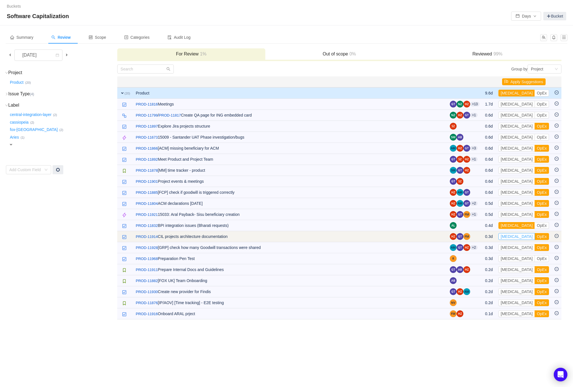
click at [513, 236] on button "[MEDICAL_DATA]" at bounding box center [517, 236] width 36 height 7
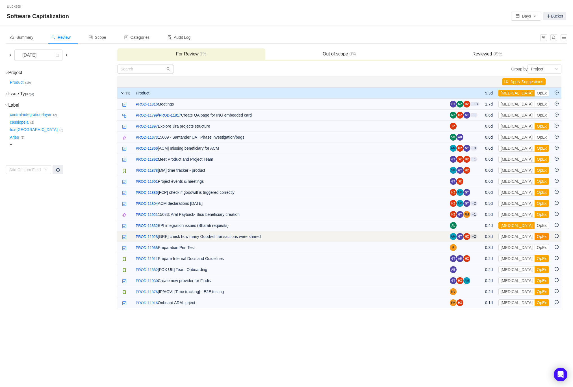
click at [535, 234] on button "OpEx" at bounding box center [542, 236] width 14 height 7
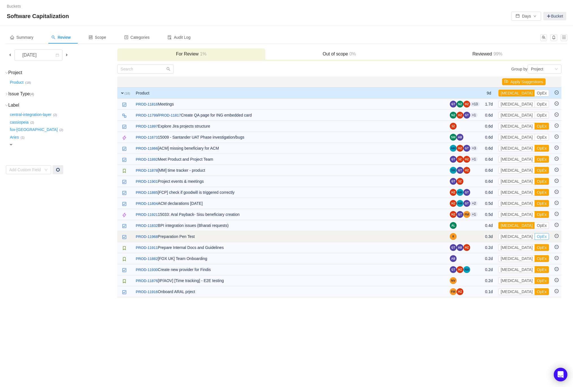
click at [535, 236] on button "OpEx" at bounding box center [542, 236] width 14 height 7
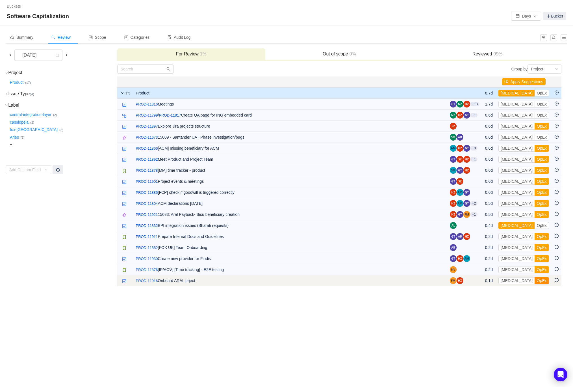
click at [535, 278] on button "OpEx" at bounding box center [542, 280] width 14 height 7
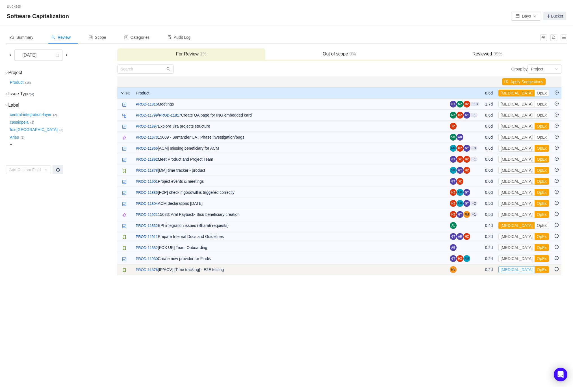
click at [515, 267] on button "[MEDICAL_DATA]" at bounding box center [517, 269] width 36 height 7
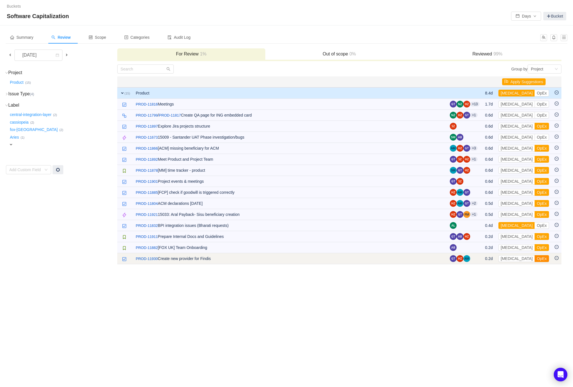
click at [535, 256] on button "OpEx" at bounding box center [542, 258] width 14 height 7
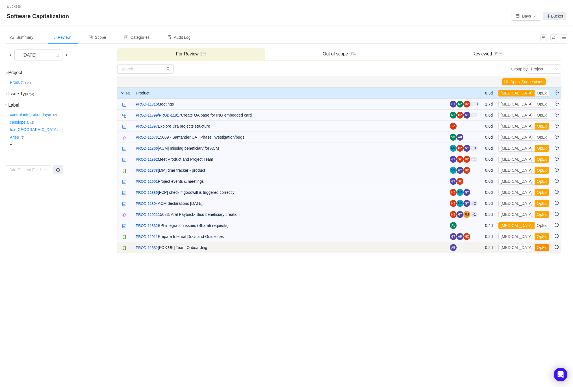
click at [535, 247] on button "OpEx" at bounding box center [542, 247] width 14 height 7
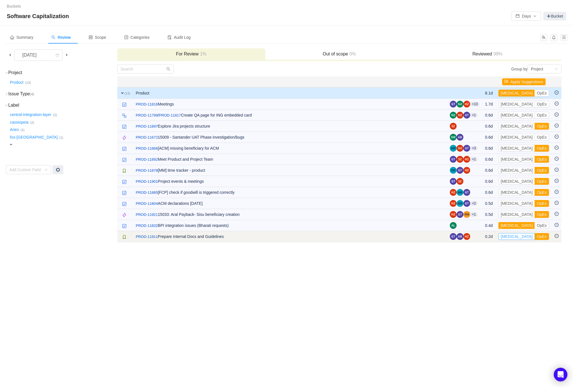
click at [510, 234] on button "[MEDICAL_DATA]" at bounding box center [517, 236] width 36 height 7
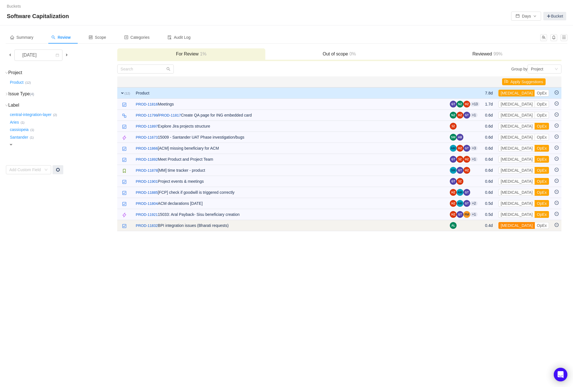
click at [514, 225] on button "[MEDICAL_DATA]" at bounding box center [517, 225] width 36 height 7
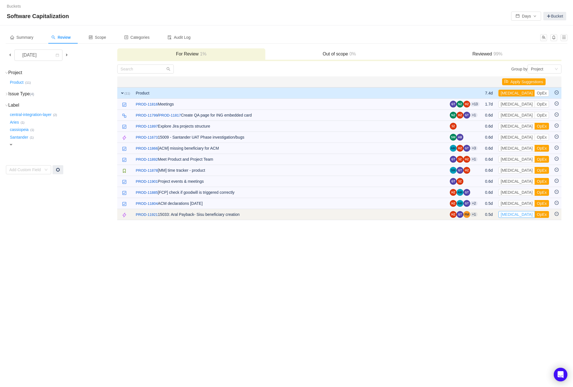
click at [513, 212] on button "[MEDICAL_DATA]" at bounding box center [517, 214] width 36 height 7
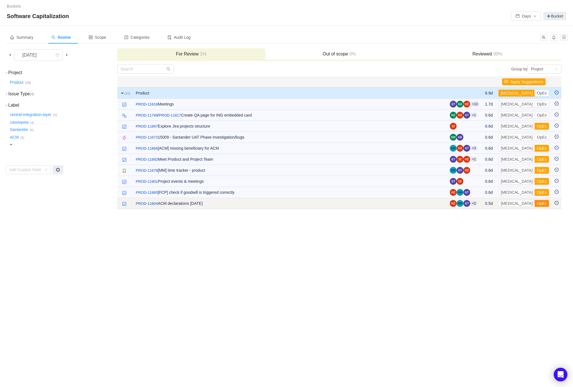
click at [535, 203] on button "OpEx" at bounding box center [542, 203] width 14 height 7
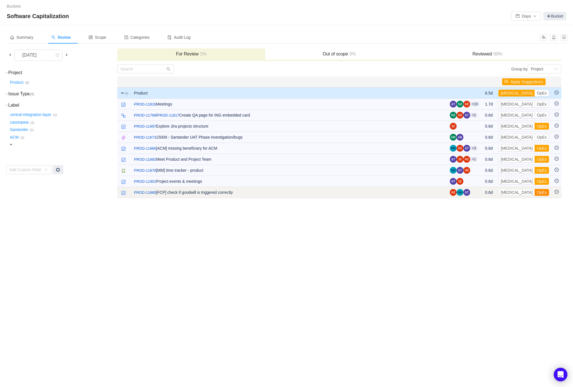
click at [535, 192] on button "OpEx" at bounding box center [542, 192] width 14 height 7
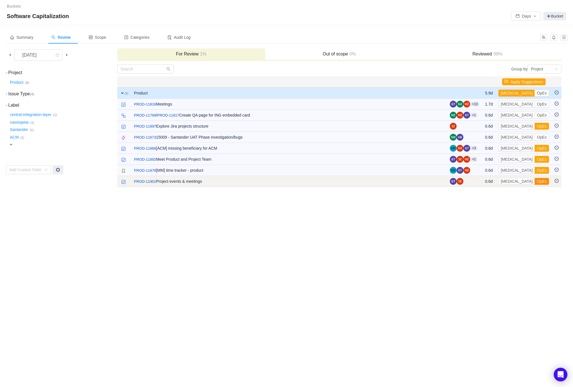
click at [535, 178] on button "OpEx" at bounding box center [542, 181] width 14 height 7
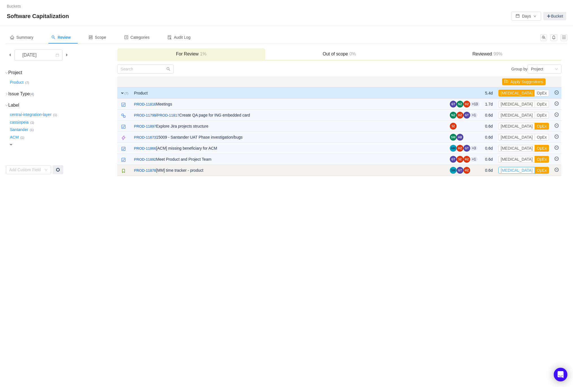
click at [512, 170] on button "[MEDICAL_DATA]" at bounding box center [517, 170] width 36 height 7
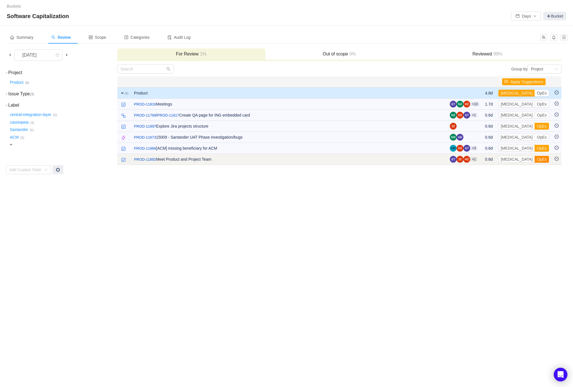
click at [535, 159] on button "OpEx" at bounding box center [542, 159] width 14 height 7
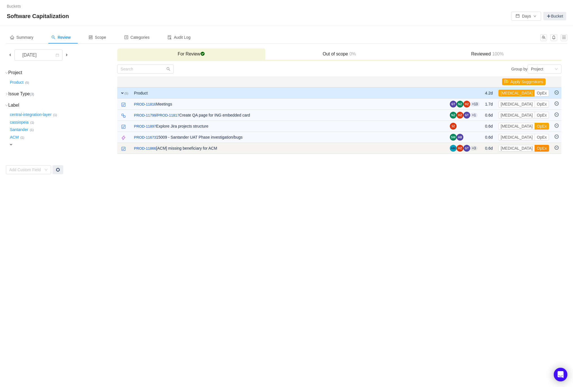
click at [535, 148] on button "OpEx" at bounding box center [542, 148] width 14 height 7
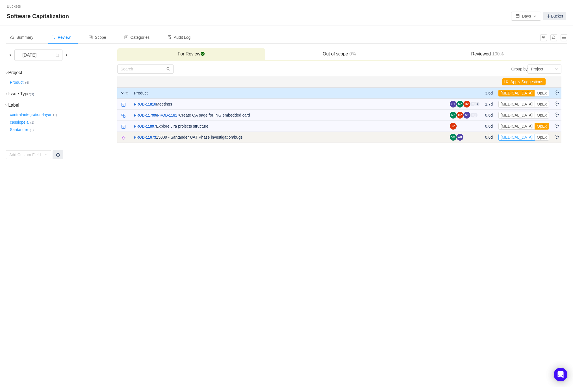
click at [512, 137] on button "[MEDICAL_DATA]" at bounding box center [517, 137] width 36 height 7
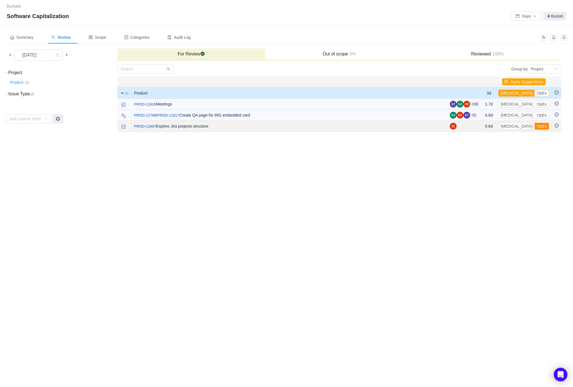
click at [535, 125] on button "OpEx" at bounding box center [542, 126] width 14 height 7
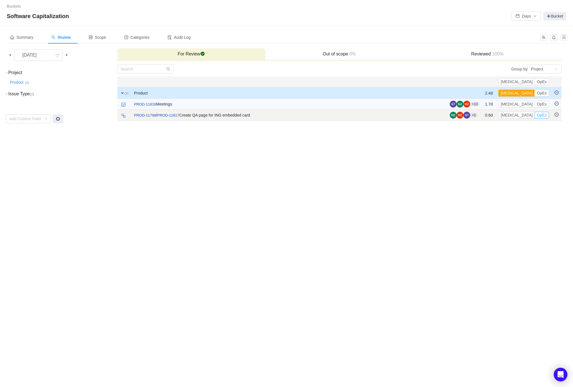
click at [542, 115] on button "OpEx" at bounding box center [542, 115] width 14 height 7
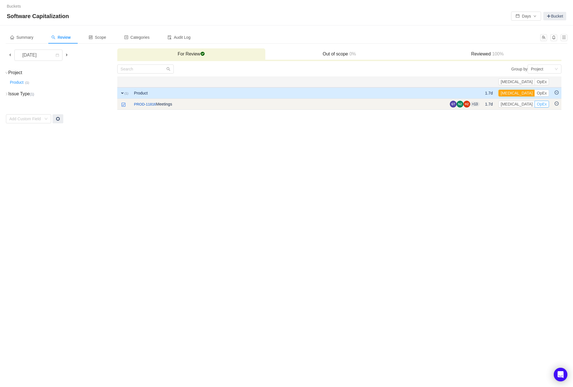
click at [542, 102] on button "OpEx" at bounding box center [542, 104] width 14 height 7
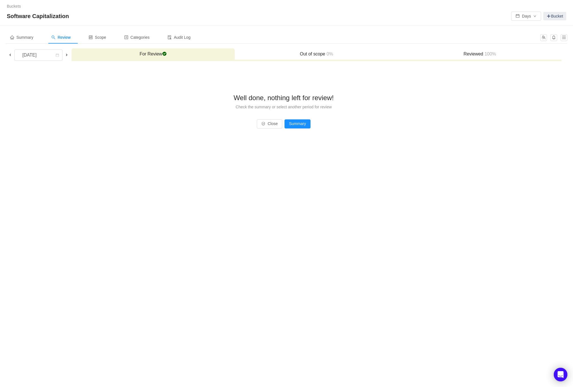
click at [316, 56] on h3 "Out of scope 0%" at bounding box center [317, 54] width 158 height 6
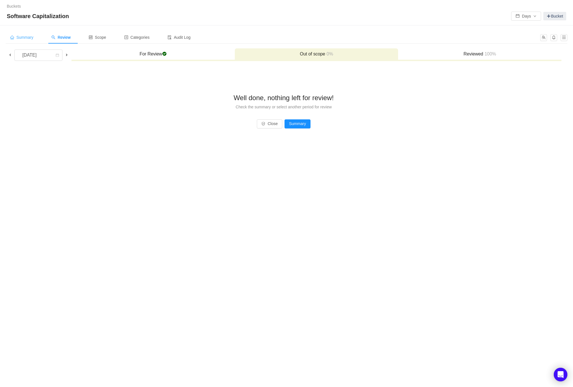
click at [27, 33] on div "Summary" at bounding box center [22, 37] width 32 height 13
